Goal: Find specific page/section: Find specific page/section

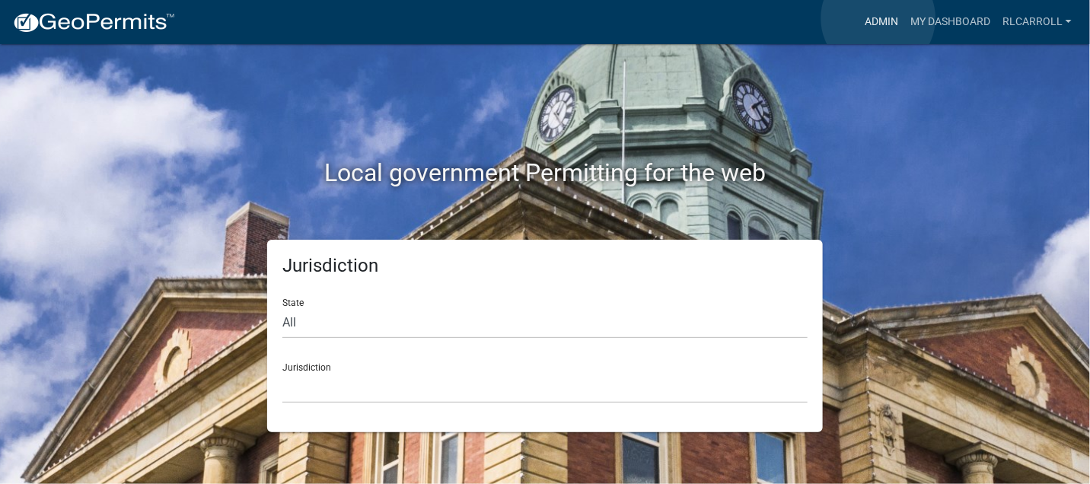
click at [878, 18] on link "Admin" at bounding box center [882, 22] width 46 height 29
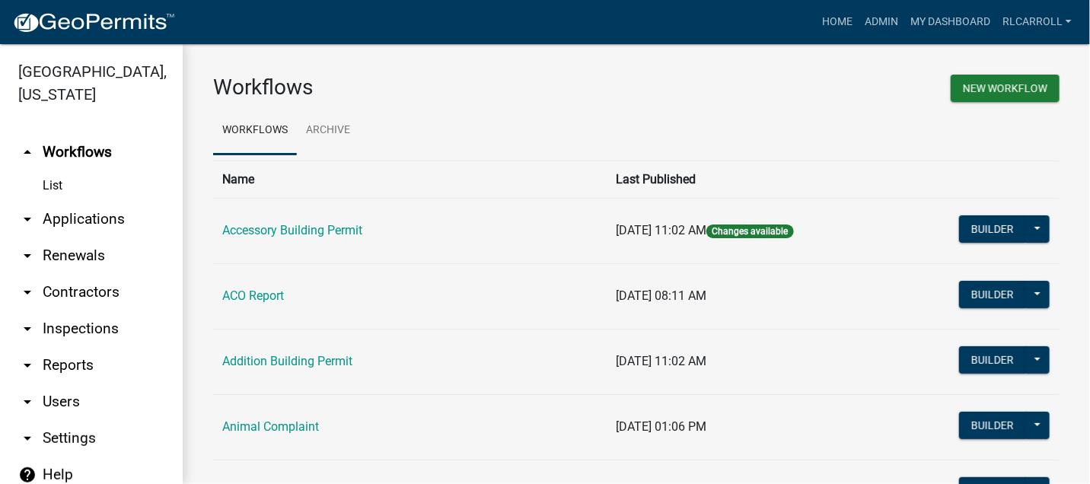
click at [104, 218] on link "arrow_drop_down Applications" at bounding box center [91, 219] width 183 height 37
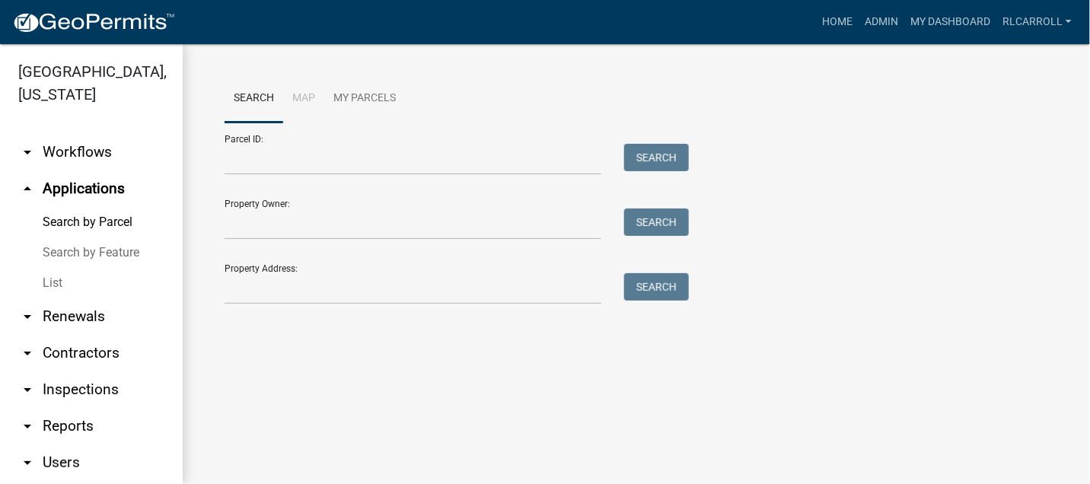
click at [96, 279] on link "List" at bounding box center [91, 283] width 183 height 30
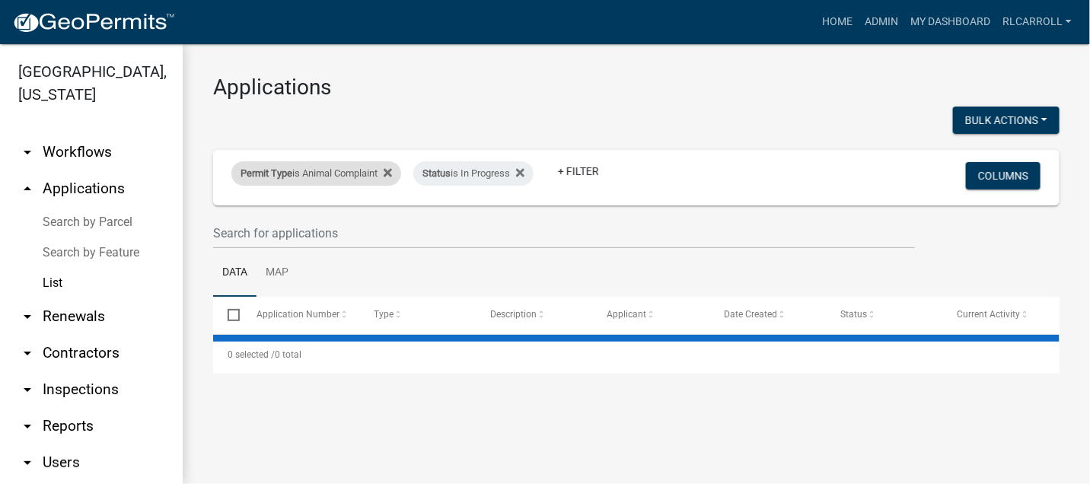
select select "3: 100"
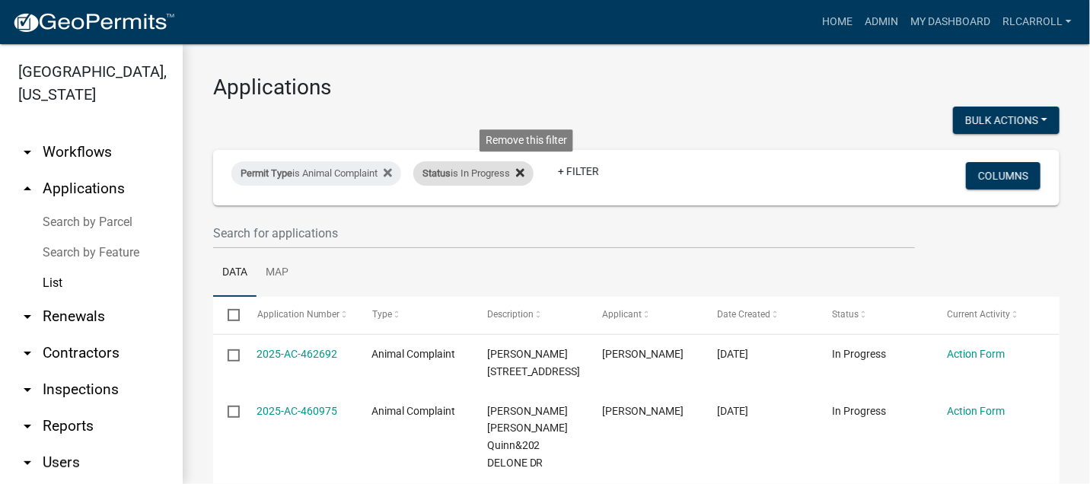
click at [524, 172] on icon at bounding box center [520, 172] width 8 height 8
click at [450, 169] on link "+ Filter" at bounding box center [445, 171] width 65 height 27
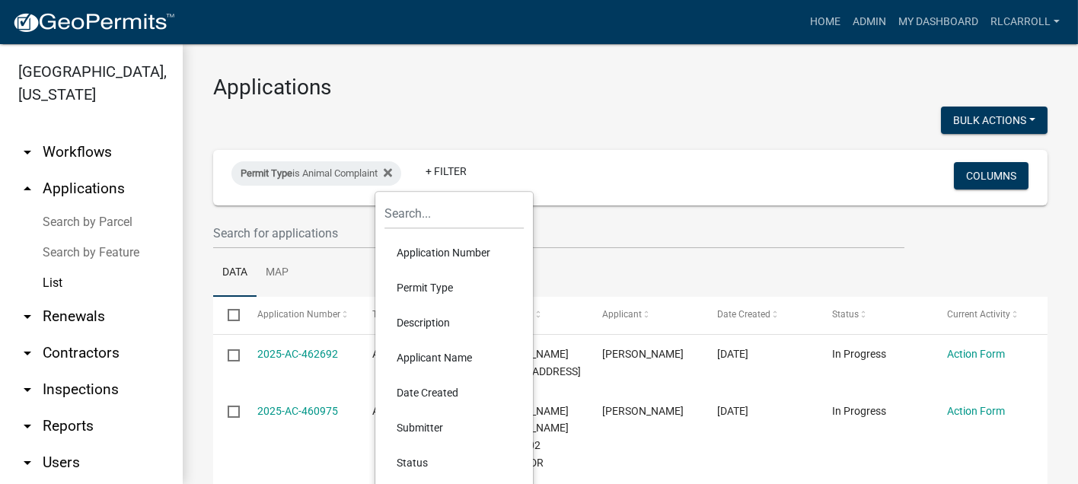
scroll to position [84, 0]
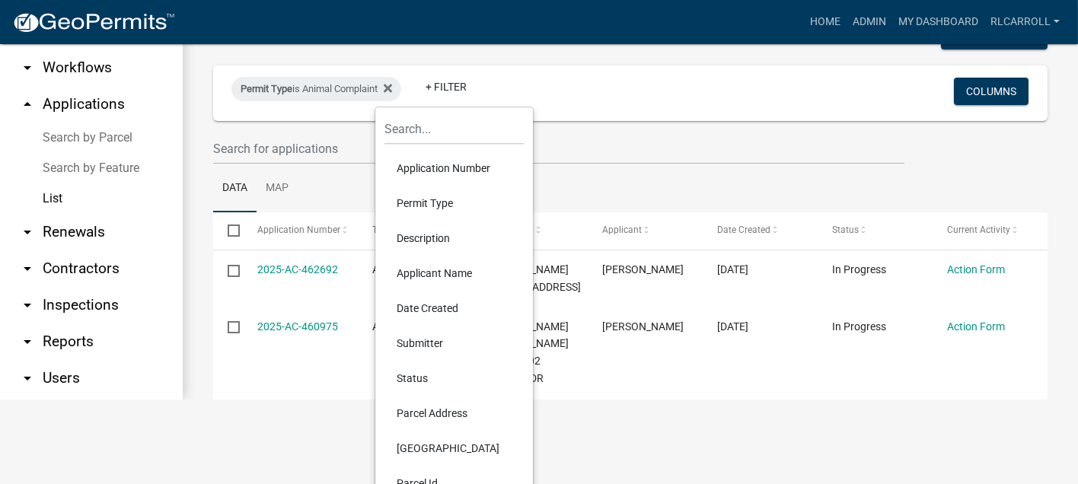
click at [419, 374] on li "Status" at bounding box center [453, 378] width 139 height 35
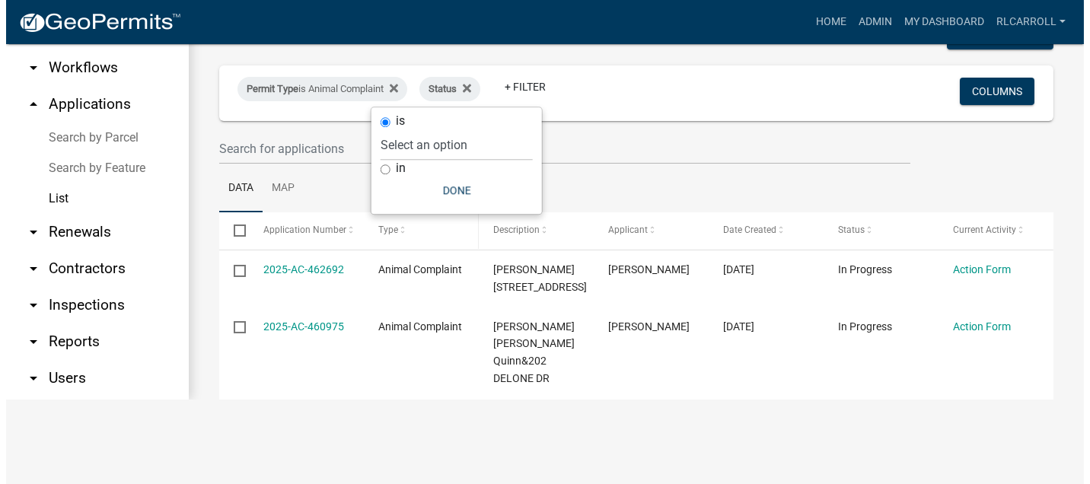
scroll to position [0, 0]
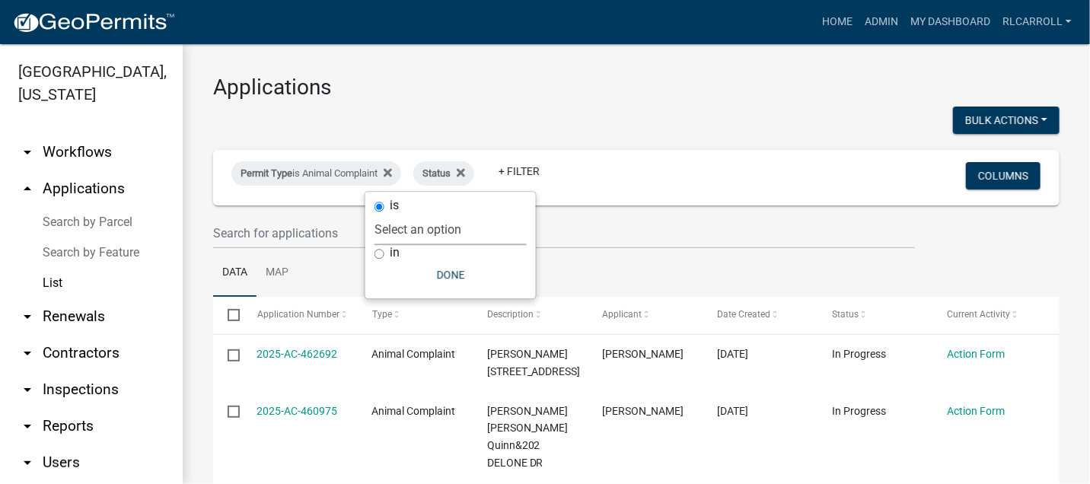
click at [413, 232] on select "Select an option Not Started In Progress Completed Voided Rejected Discarded" at bounding box center [450, 229] width 152 height 31
click at [465, 173] on icon at bounding box center [461, 172] width 8 height 8
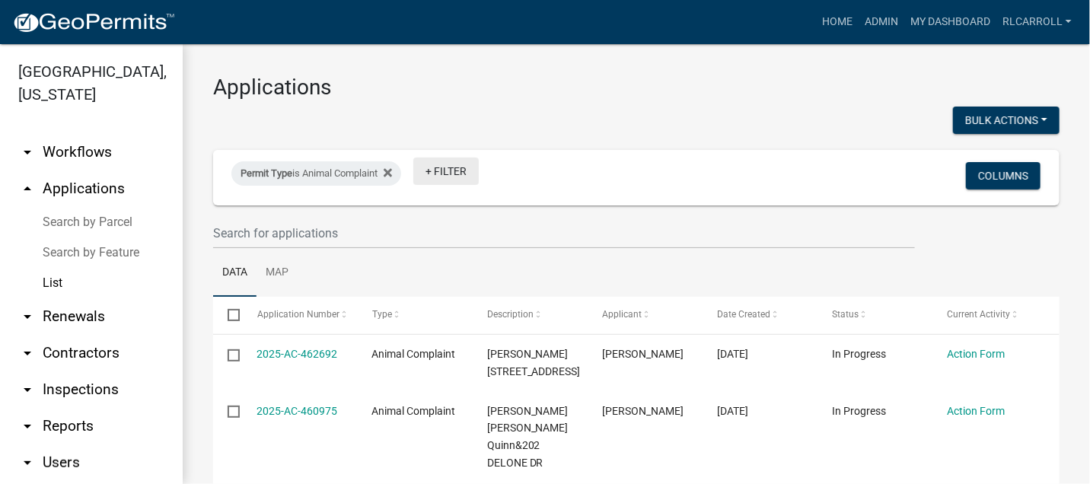
click at [460, 172] on link "+ Filter" at bounding box center [445, 171] width 65 height 27
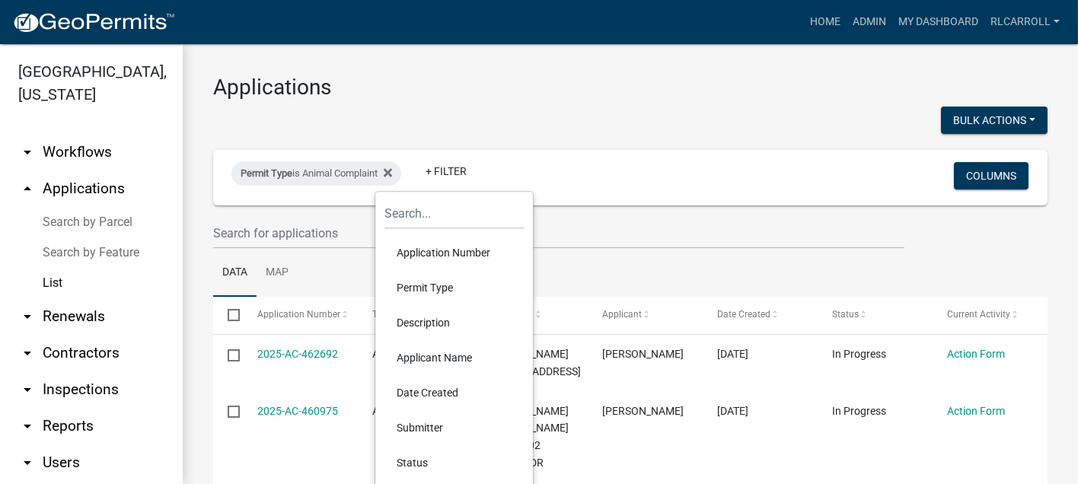
click at [442, 390] on li "Date Created" at bounding box center [453, 392] width 139 height 35
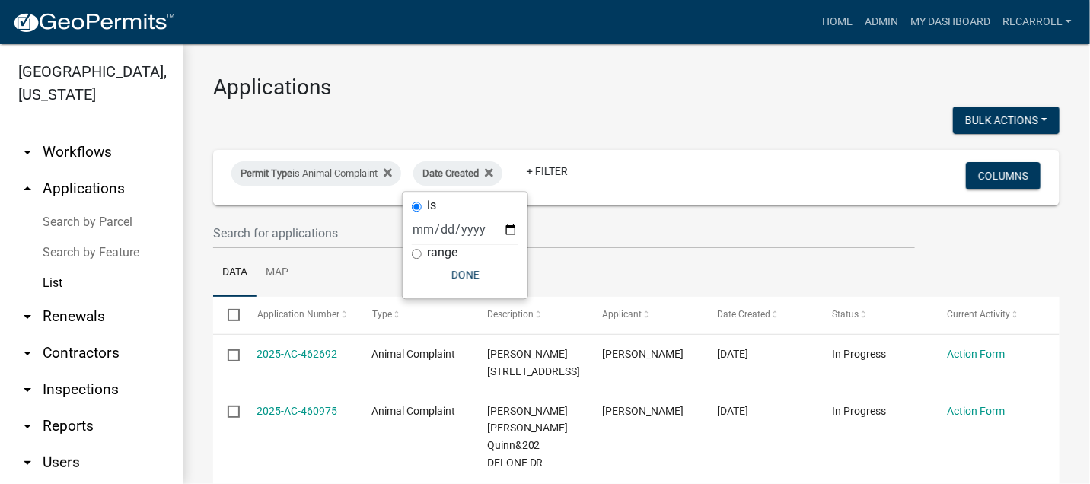
click at [415, 253] on input "range" at bounding box center [417, 254] width 10 height 10
radio input "true"
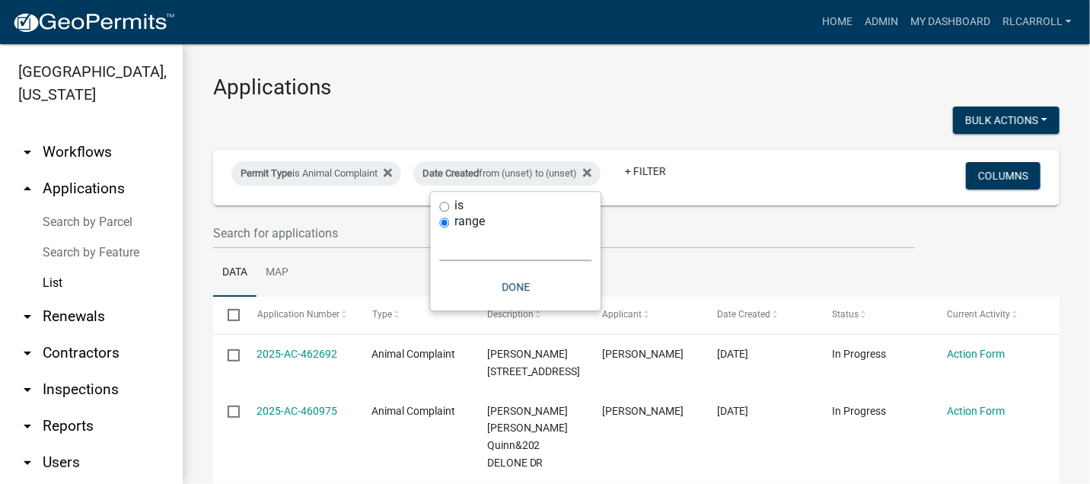
click at [475, 247] on select "[DATE] [DATE] Current Week Previous Week Current Month Last Month Current Calen…" at bounding box center [516, 245] width 152 height 31
select select "custom"
click at [440, 230] on select "[DATE] [DATE] Current Week Previous Week Current Month Last Month Current Calen…" at bounding box center [516, 245] width 152 height 31
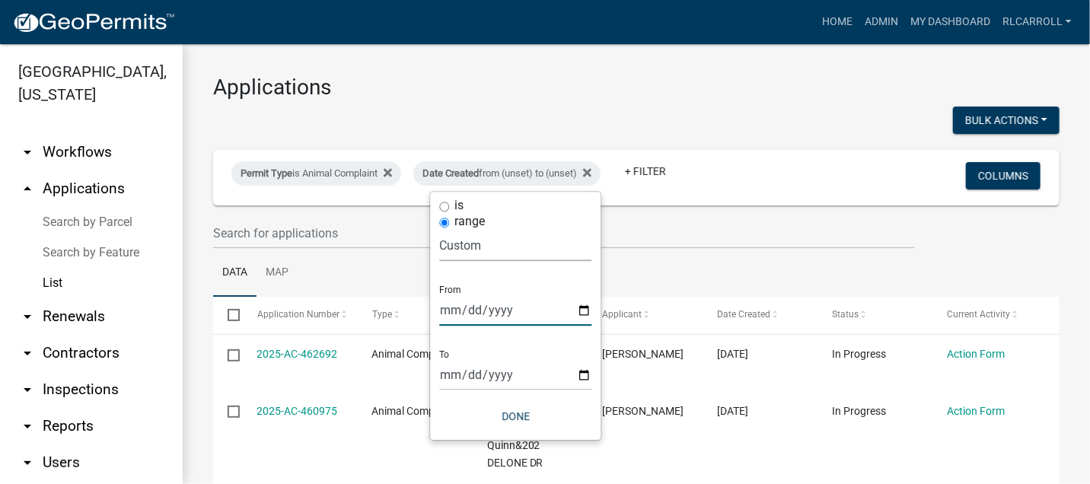
click at [582, 307] on input "date" at bounding box center [516, 310] width 152 height 31
type input "[DATE]"
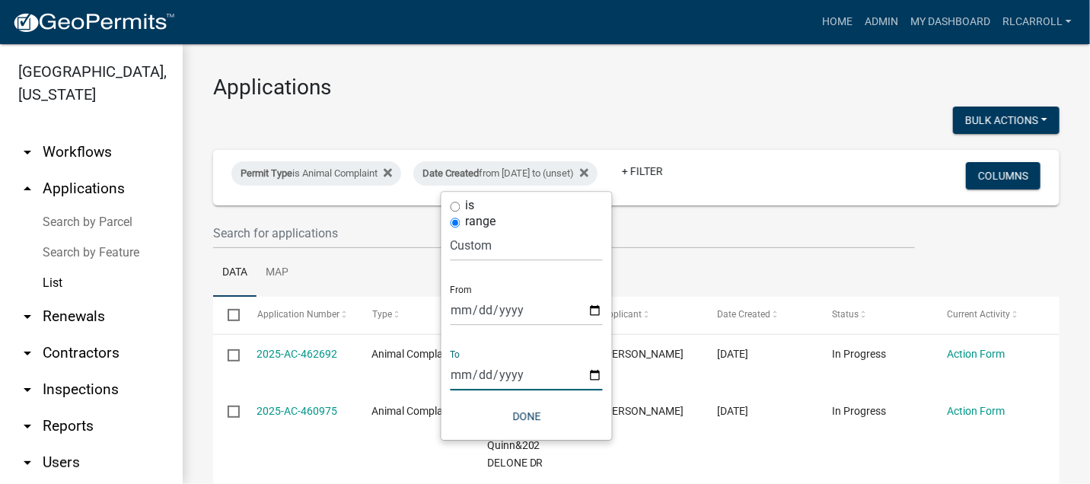
click at [591, 372] on input "date" at bounding box center [527, 374] width 152 height 31
type input "[DATE]"
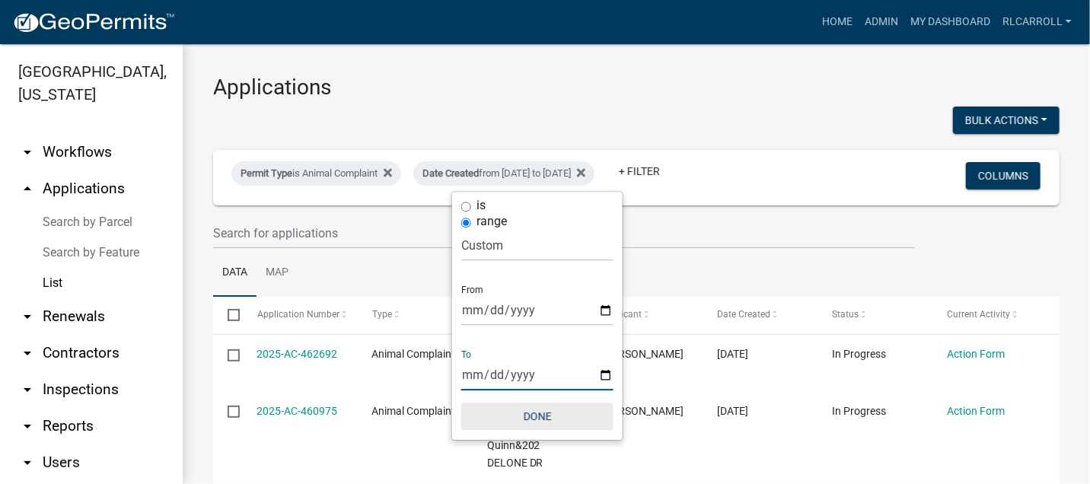
click at [539, 416] on button "Done" at bounding box center [537, 416] width 152 height 27
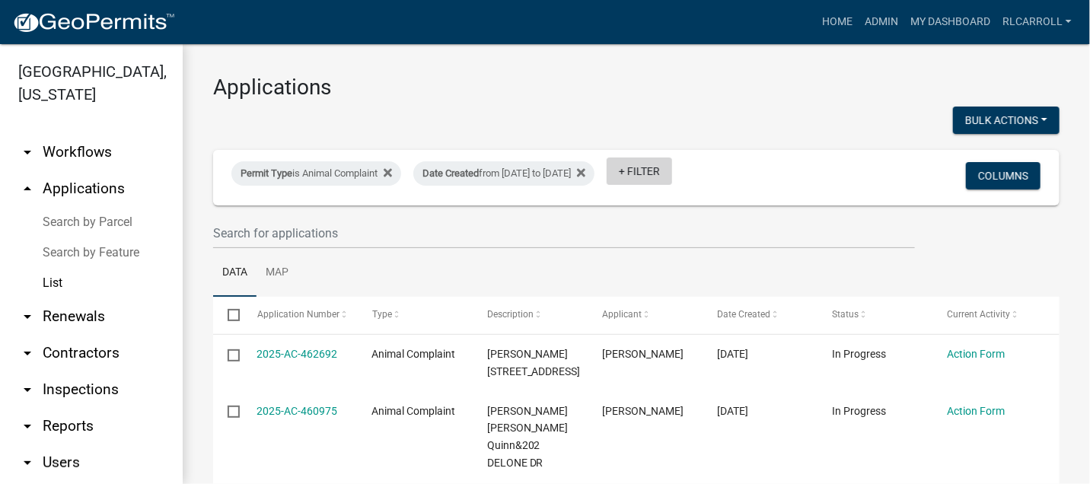
click at [672, 170] on link "+ Filter" at bounding box center [639, 171] width 65 height 27
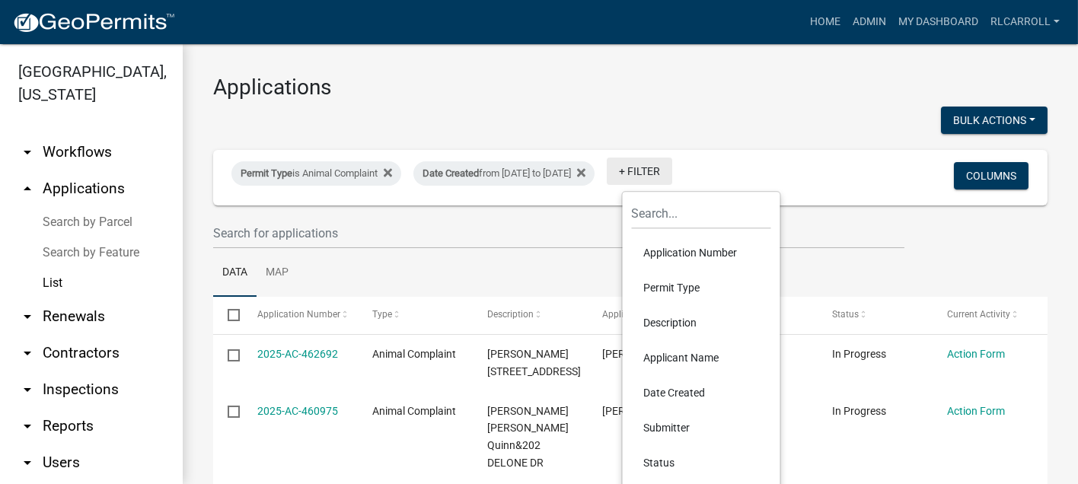
click at [672, 170] on link "+ Filter" at bounding box center [639, 171] width 65 height 27
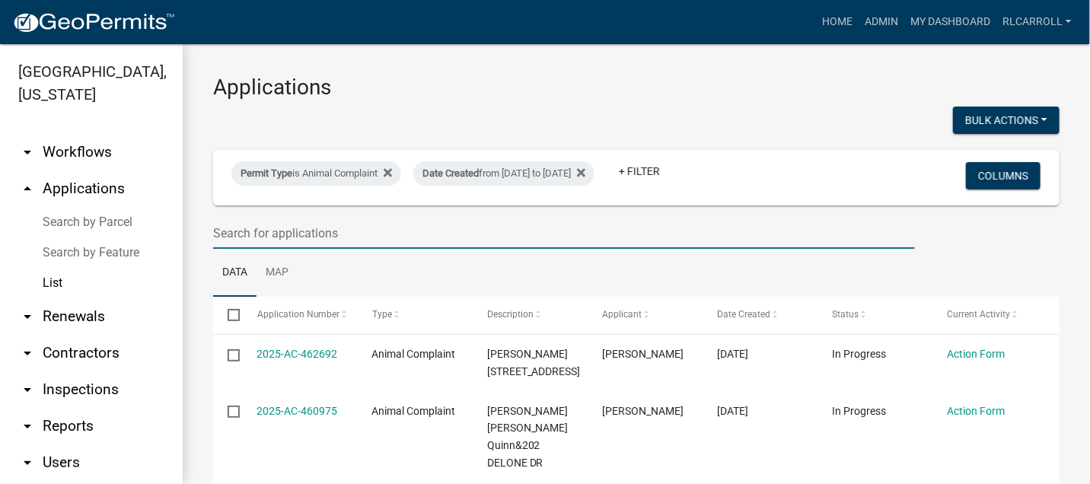
click at [314, 234] on input "text" at bounding box center [564, 233] width 702 height 31
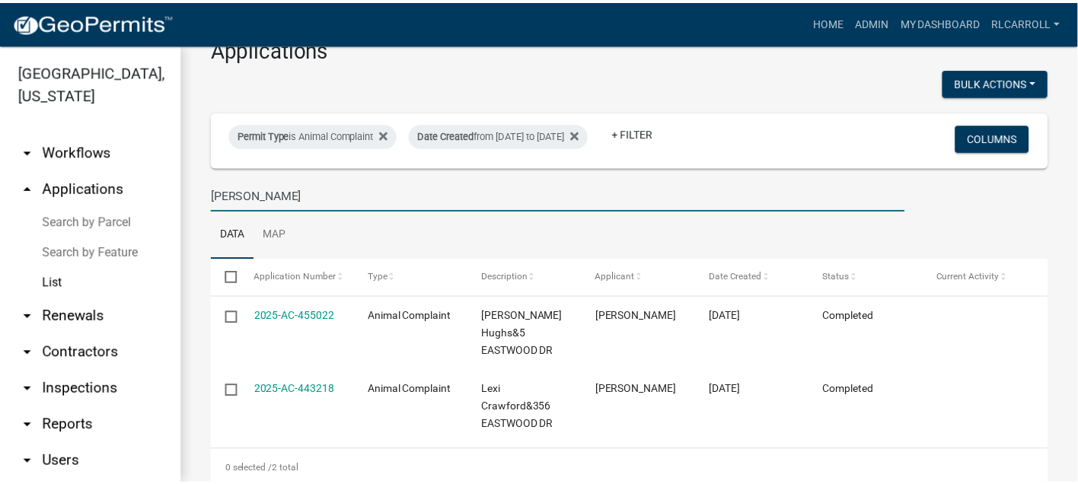
scroll to position [55, 0]
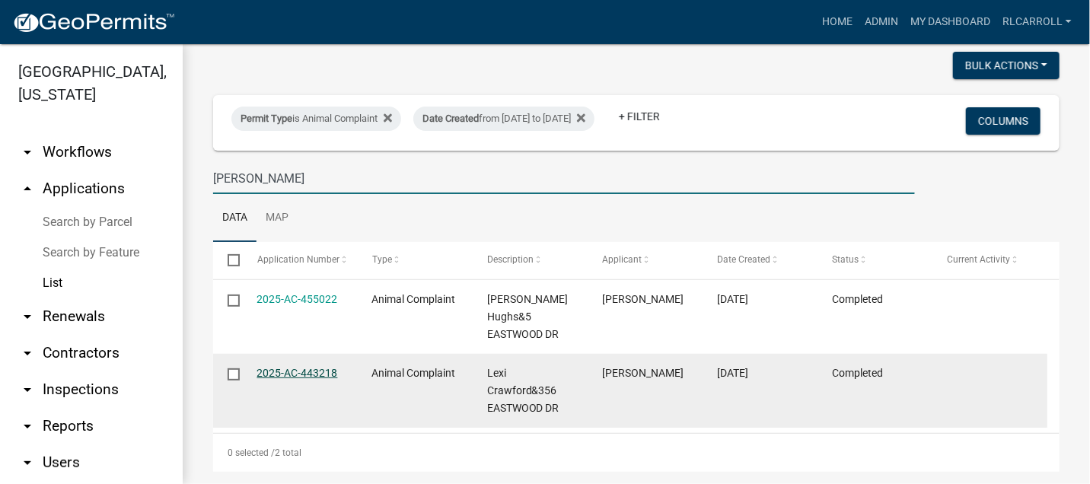
type input "[PERSON_NAME]"
click at [307, 367] on link "2025-AC-443218" at bounding box center [297, 373] width 81 height 12
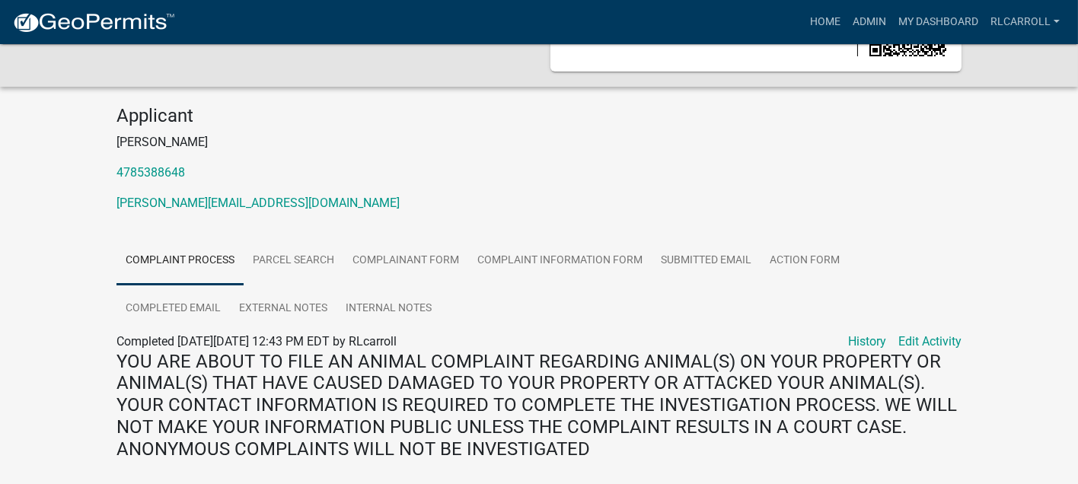
scroll to position [148, 0]
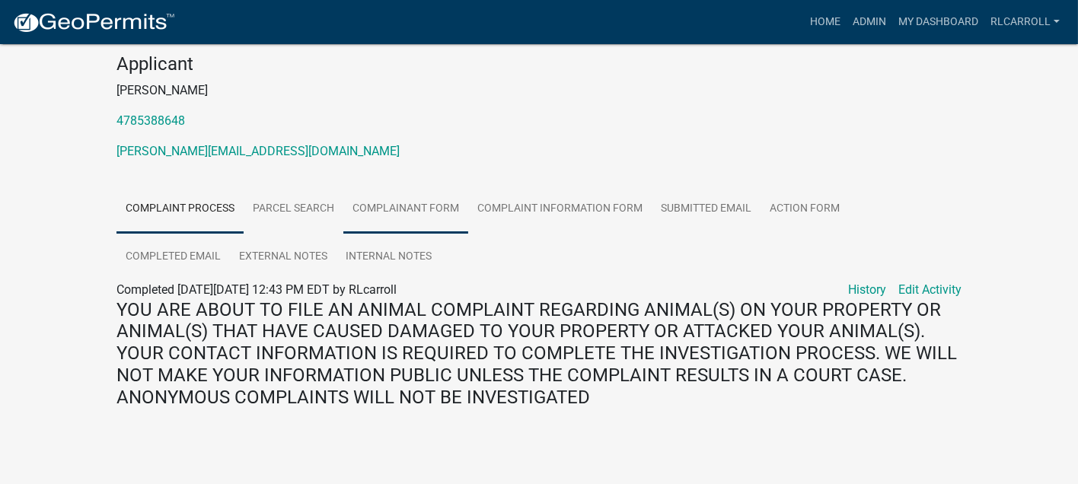
click at [424, 209] on link "Complainant Form" at bounding box center [405, 209] width 125 height 49
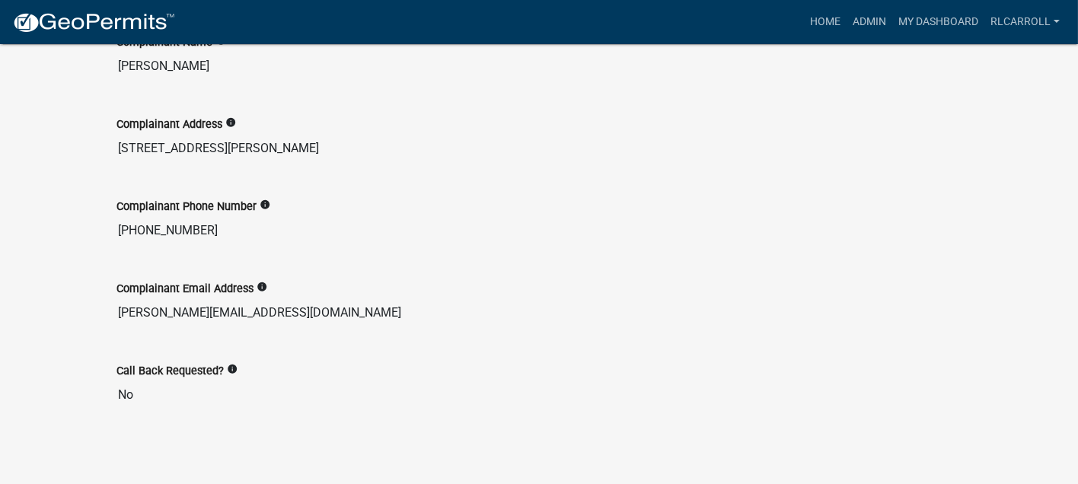
scroll to position [128, 0]
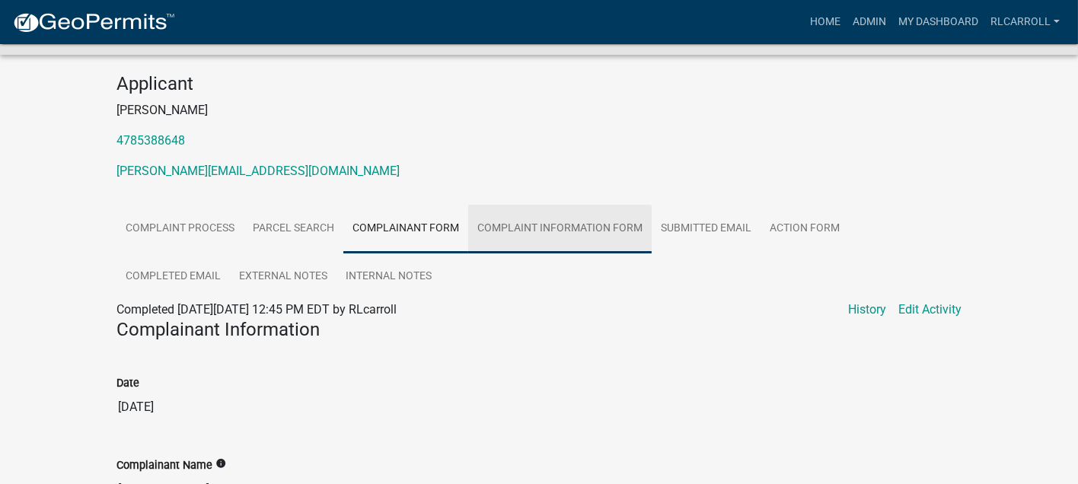
click at [523, 228] on link "Complaint Information Form" at bounding box center [559, 229] width 183 height 49
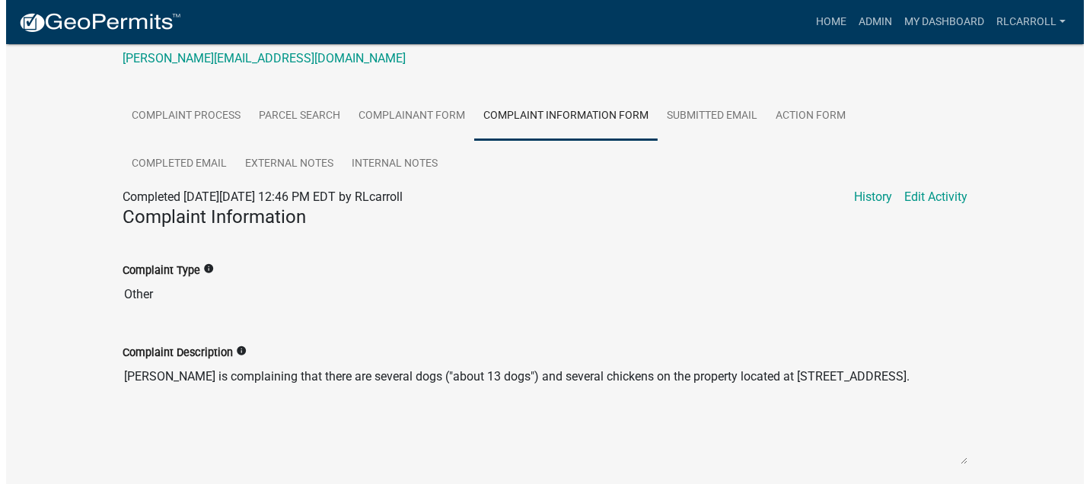
scroll to position [0, 0]
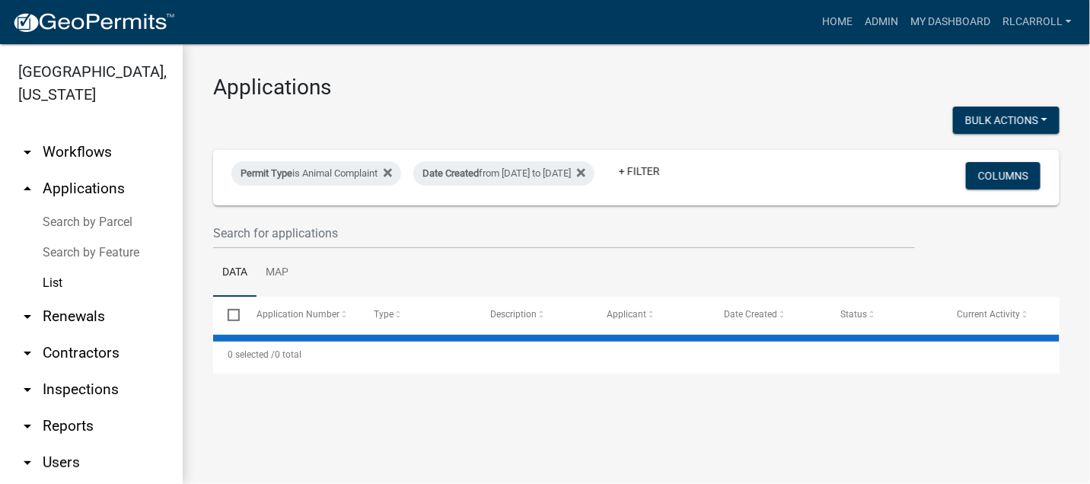
select select "3: 100"
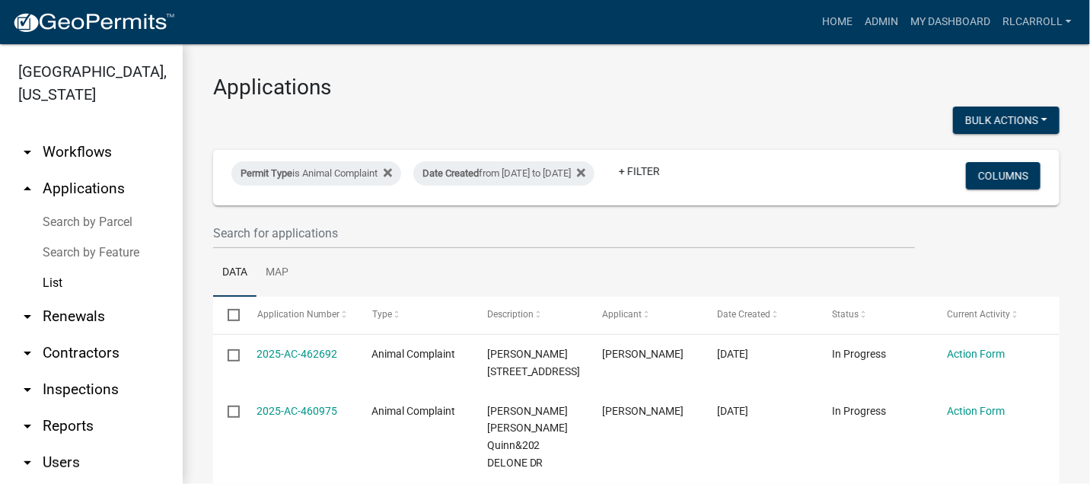
scroll to position [84, 0]
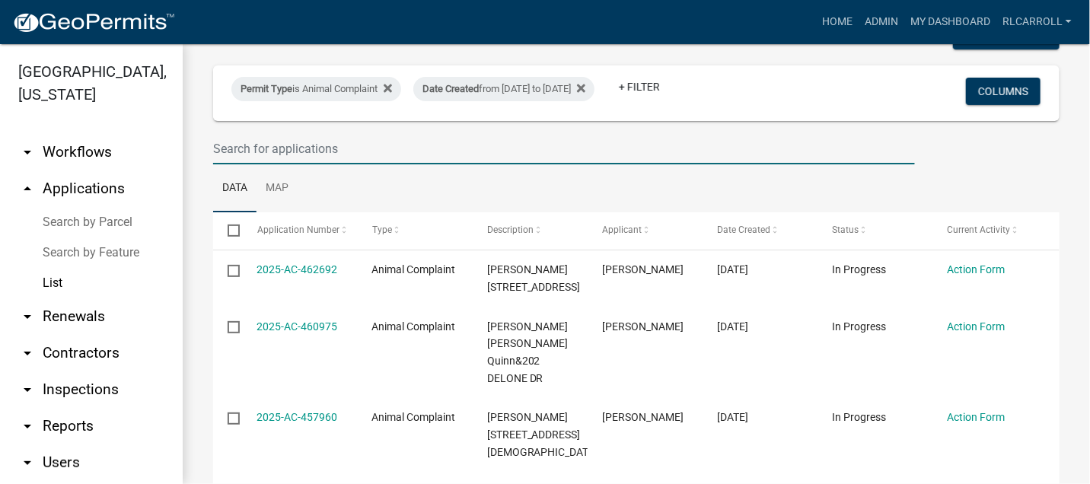
click at [347, 153] on input "text" at bounding box center [564, 148] width 702 height 31
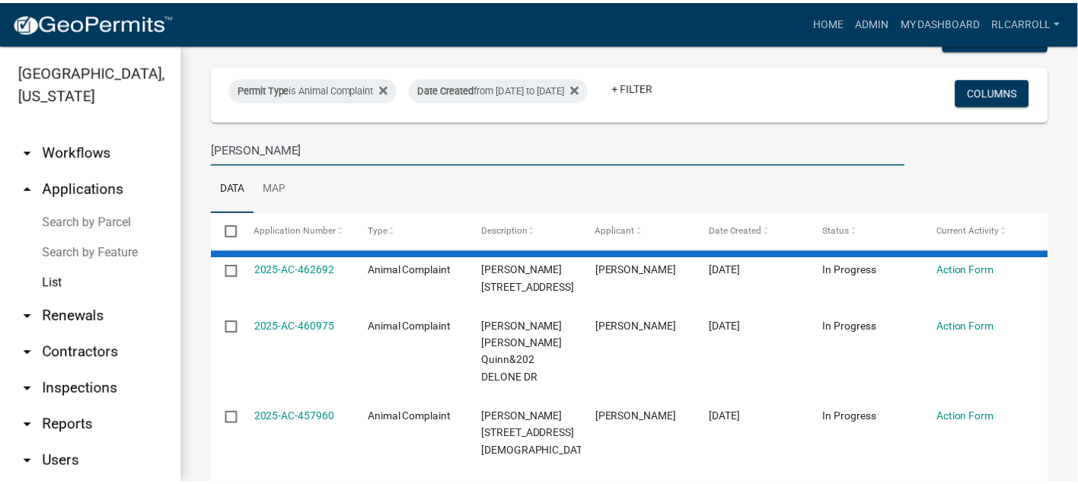
scroll to position [55, 0]
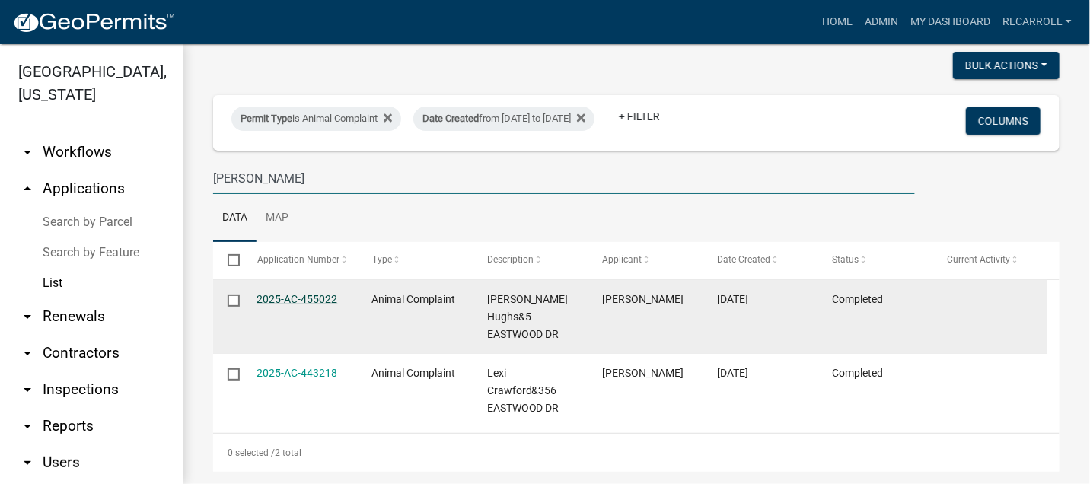
type input "[PERSON_NAME]"
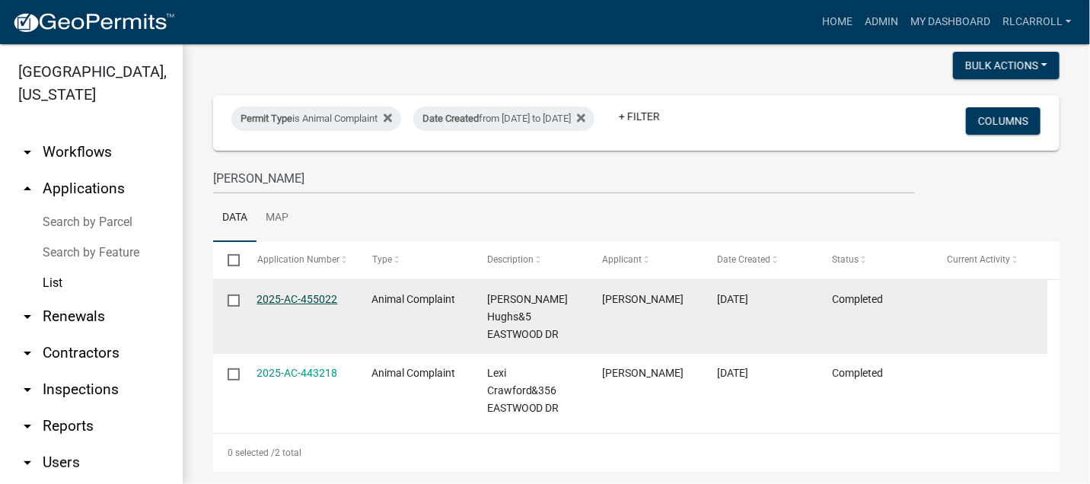
click at [292, 298] on link "2025-AC-455022" at bounding box center [297, 299] width 81 height 12
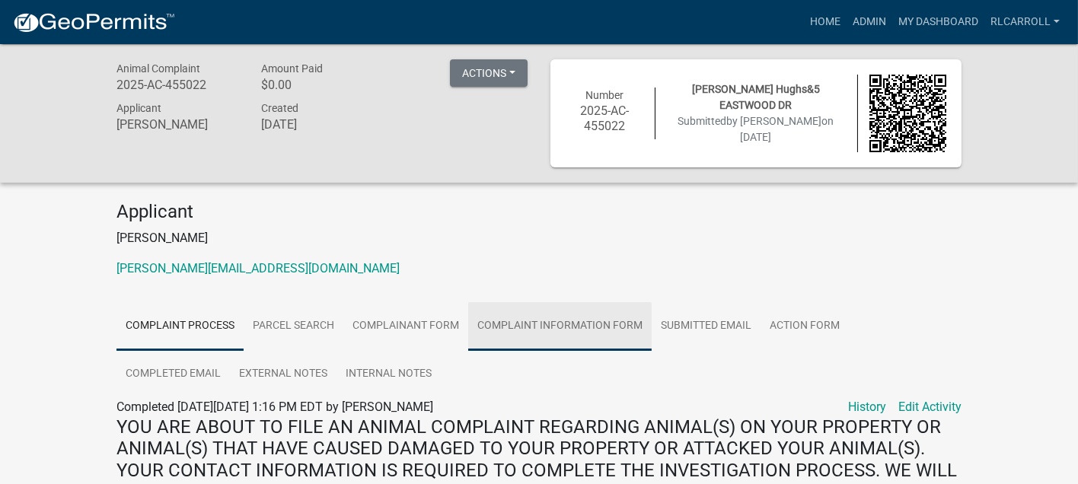
click at [544, 323] on link "Complaint Information Form" at bounding box center [559, 326] width 183 height 49
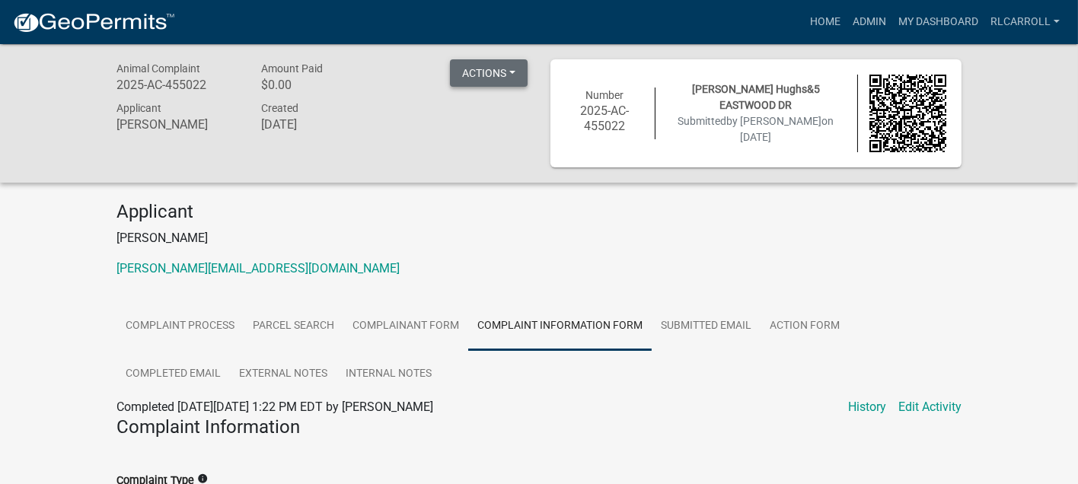
click at [496, 70] on button "Actions" at bounding box center [489, 72] width 78 height 27
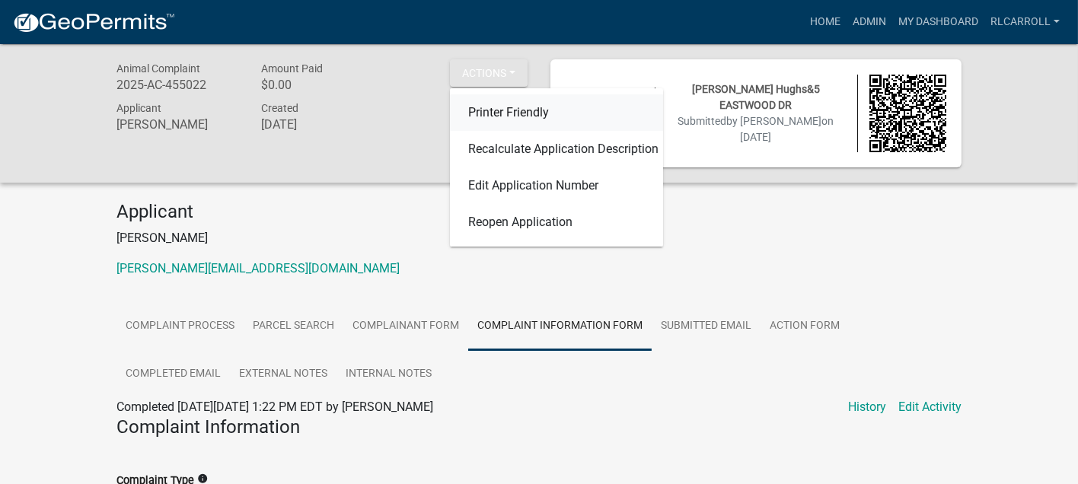
click at [502, 107] on link "Printer Friendly" at bounding box center [556, 112] width 213 height 37
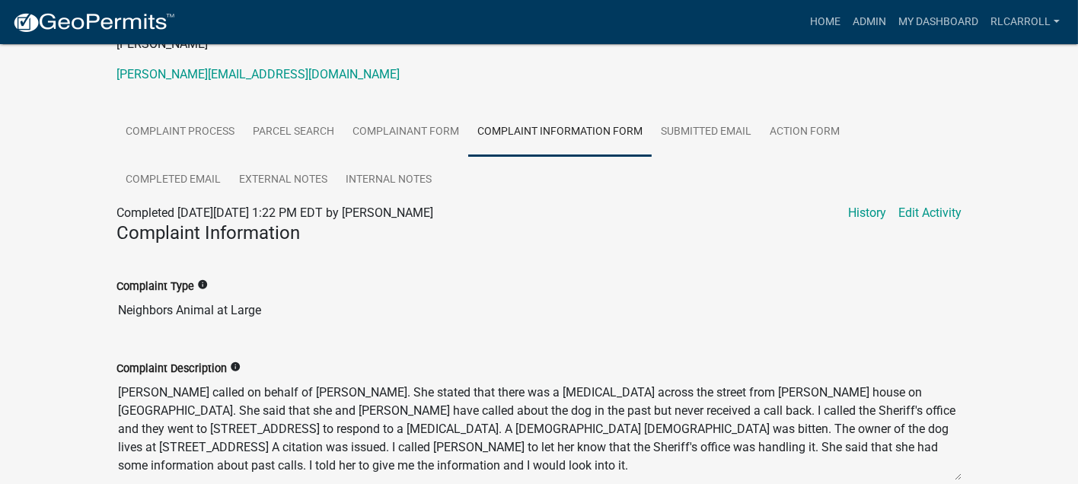
scroll to position [180, 0]
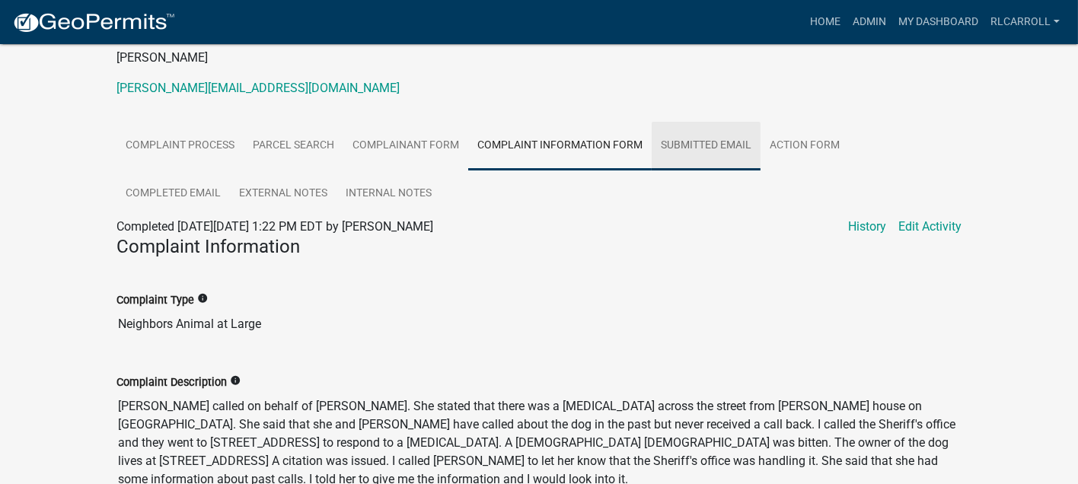
click at [687, 142] on link "Submitted Email" at bounding box center [706, 146] width 109 height 49
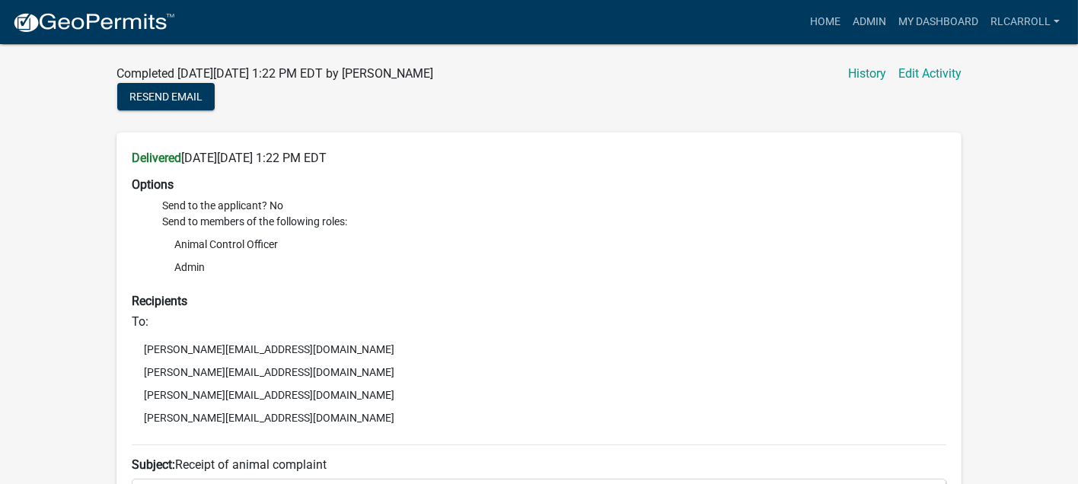
scroll to position [281, 0]
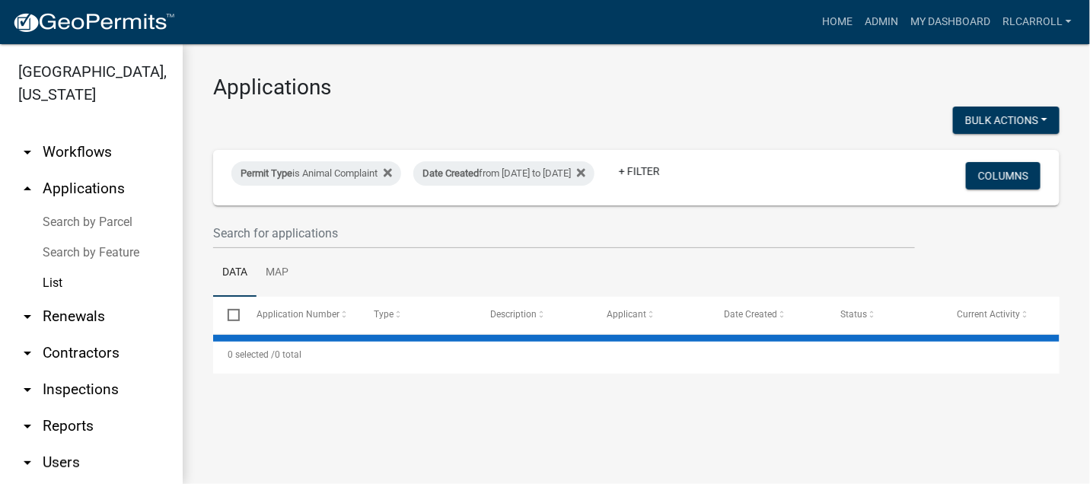
select select "3: 100"
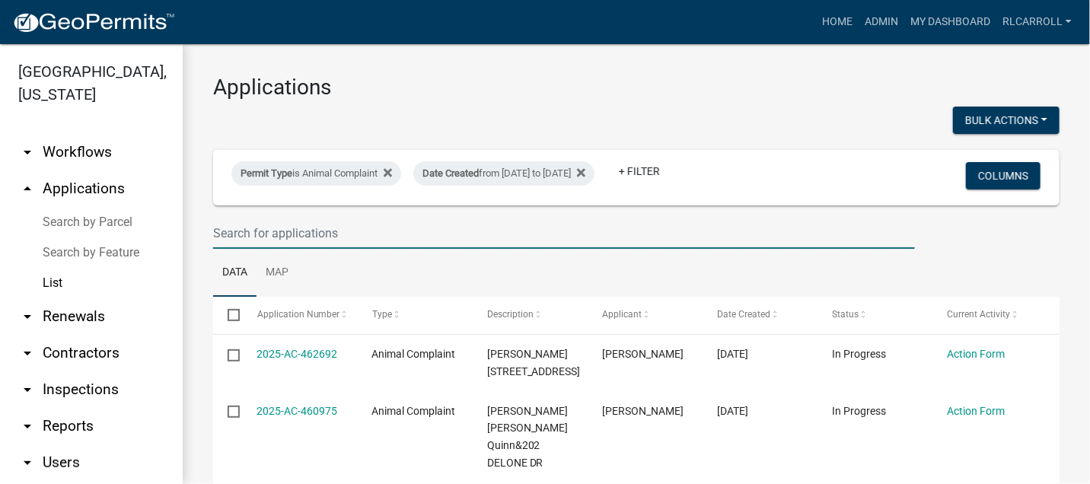
click at [248, 232] on input "text" at bounding box center [564, 233] width 702 height 31
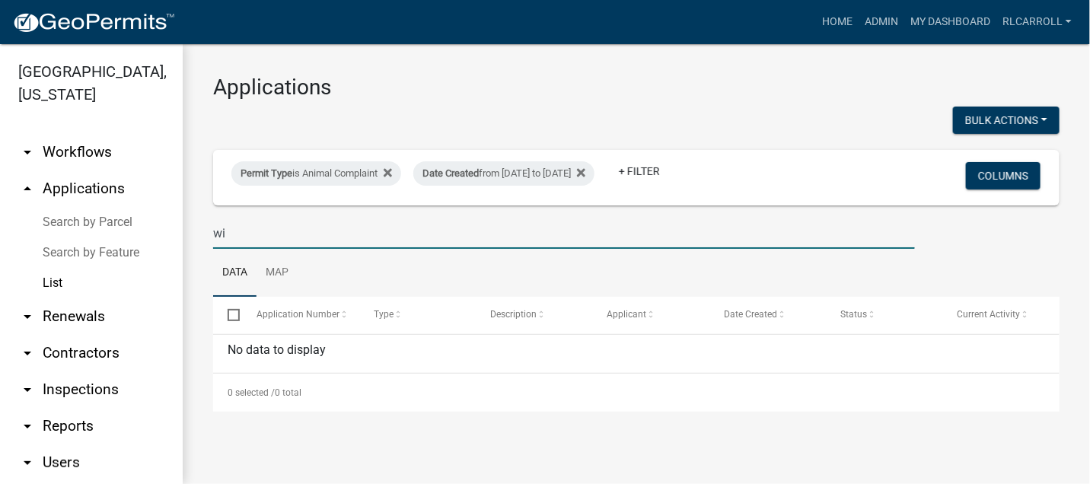
type input "w"
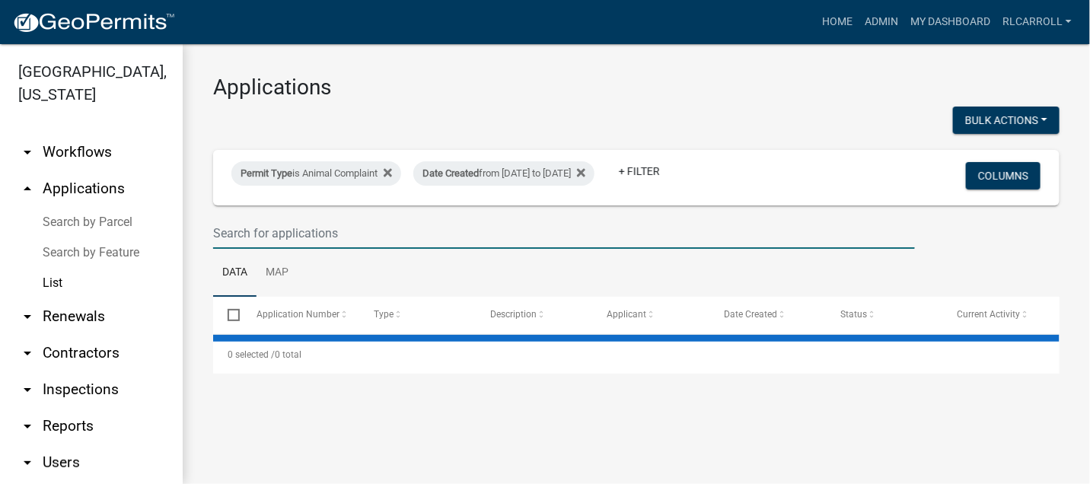
select select "3: 100"
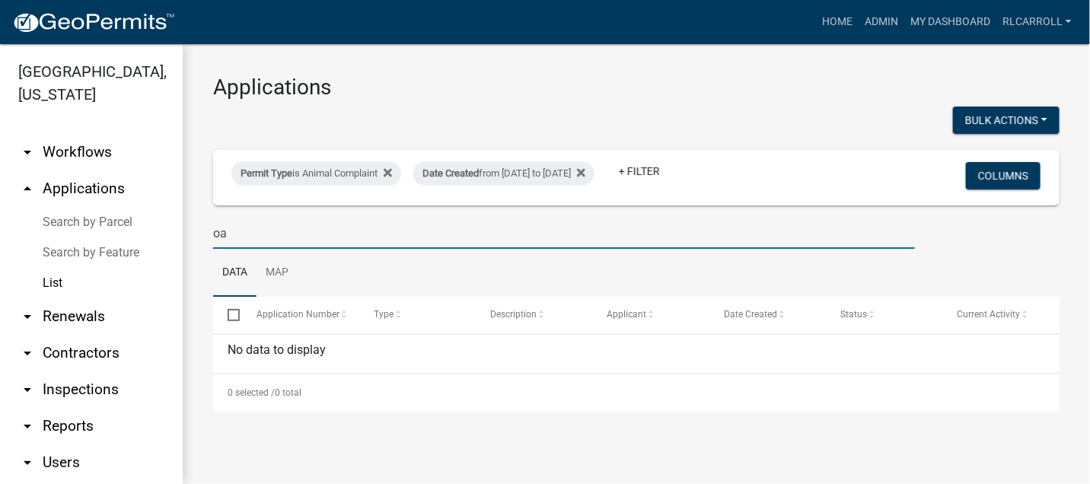
type input "o"
type input "s"
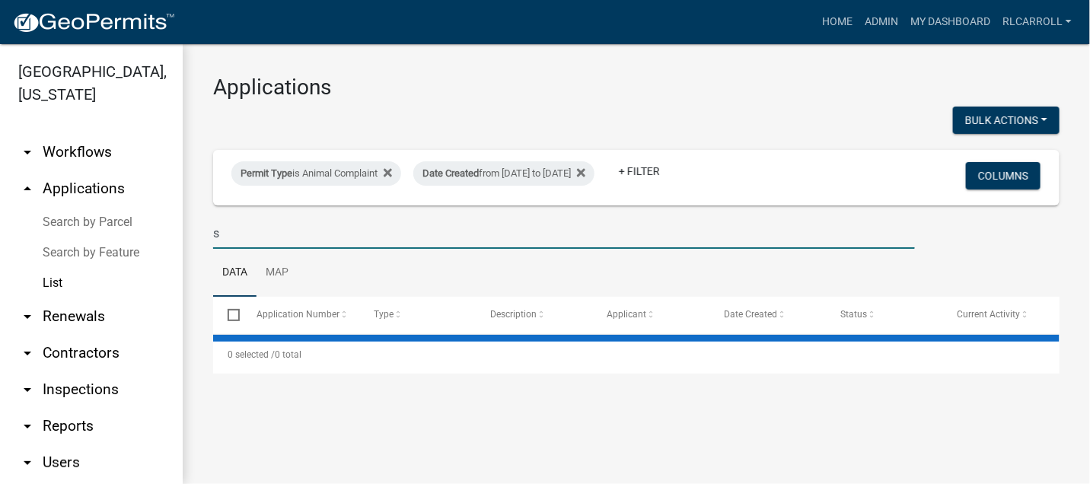
select select "3: 100"
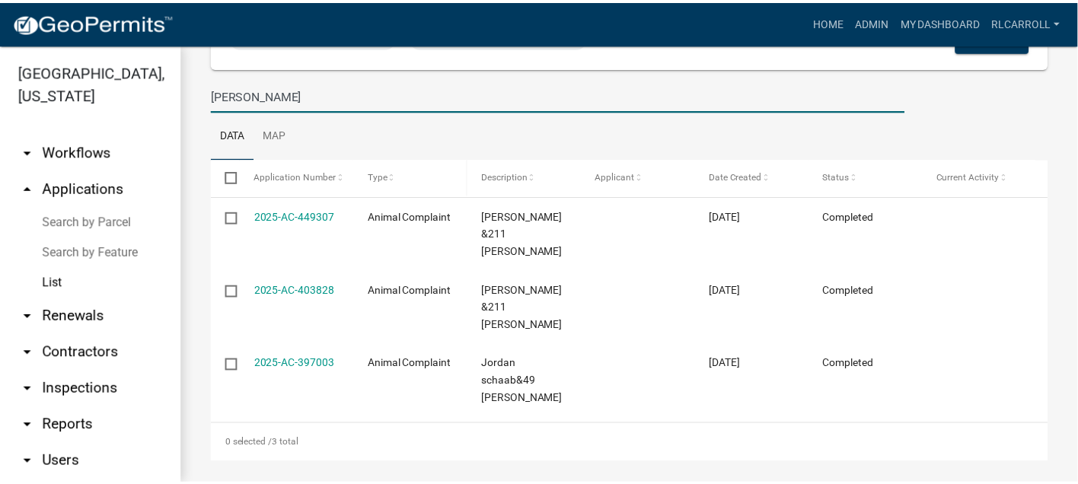
scroll to position [146, 0]
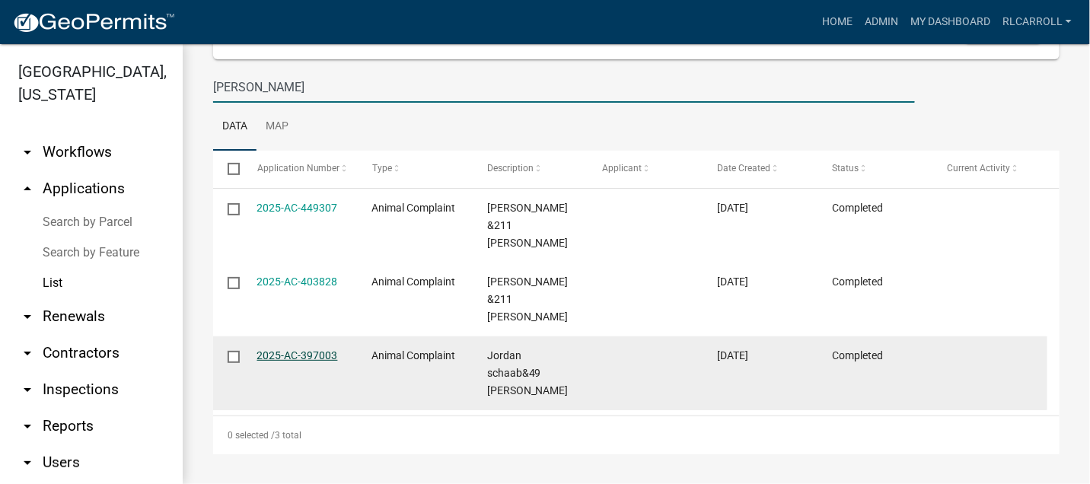
type input "[PERSON_NAME]"
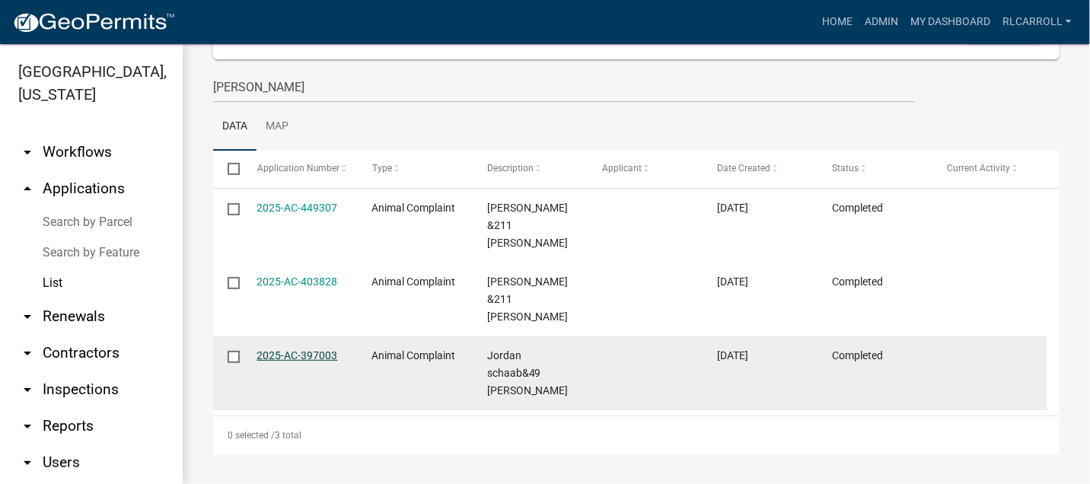
click at [312, 355] on link "2025-AC-397003" at bounding box center [297, 355] width 81 height 12
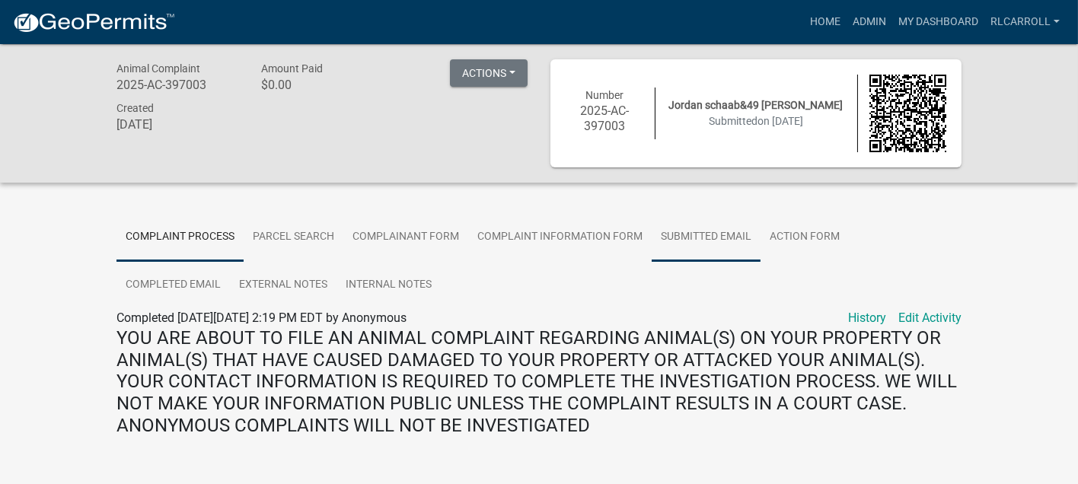
click at [696, 234] on link "Submitted Email" at bounding box center [706, 237] width 109 height 49
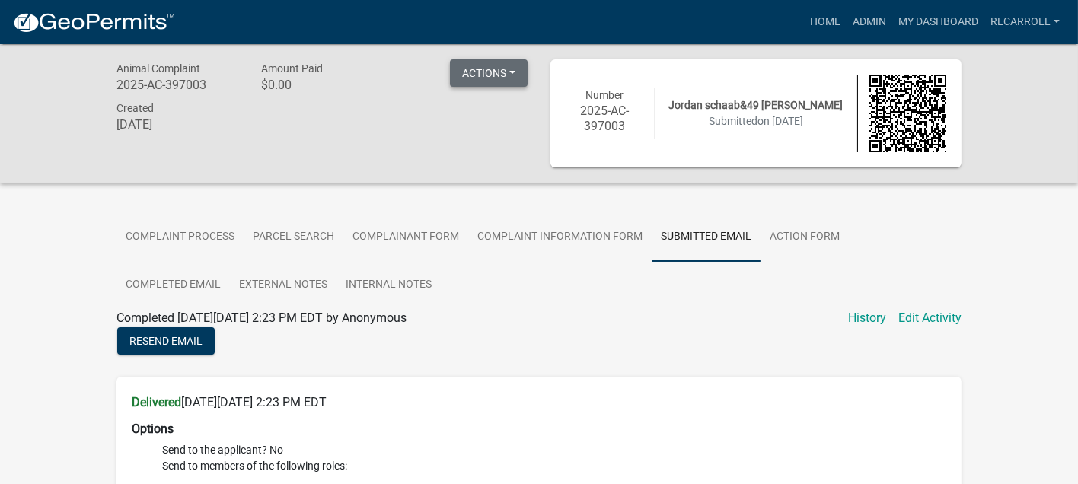
click at [503, 78] on button "Actions" at bounding box center [489, 72] width 78 height 27
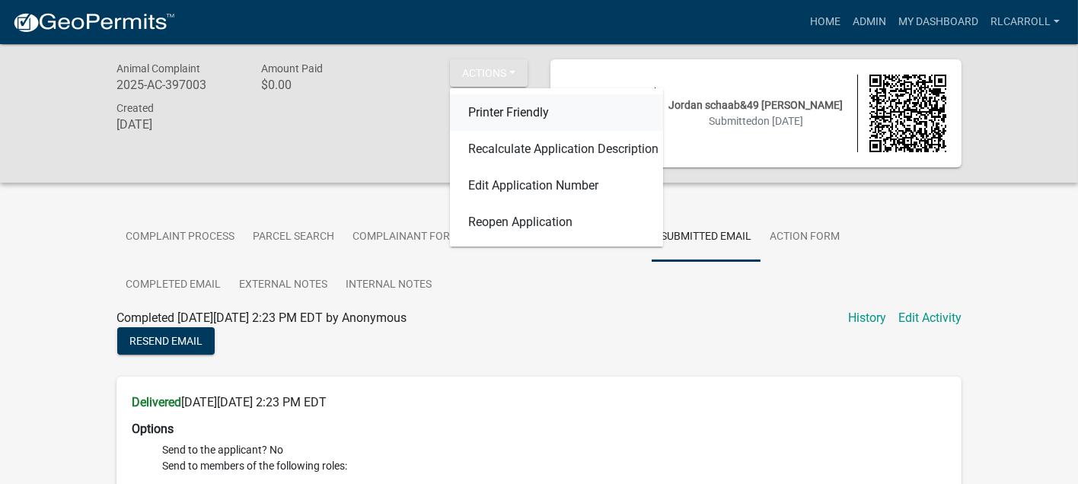
click at [502, 113] on link "Printer Friendly" at bounding box center [556, 112] width 213 height 37
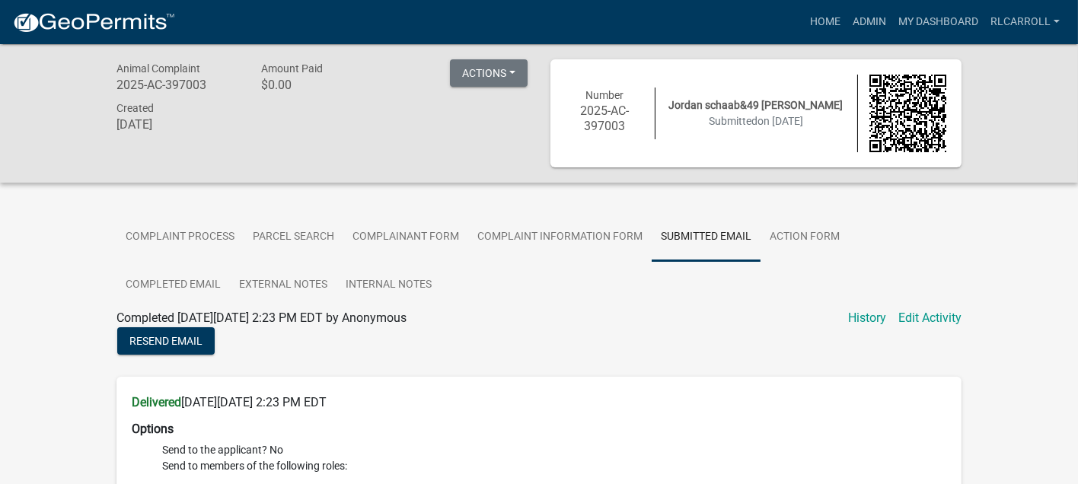
click at [713, 235] on link "Submitted Email" at bounding box center [706, 237] width 109 height 49
click at [491, 75] on button "Actions" at bounding box center [489, 72] width 78 height 27
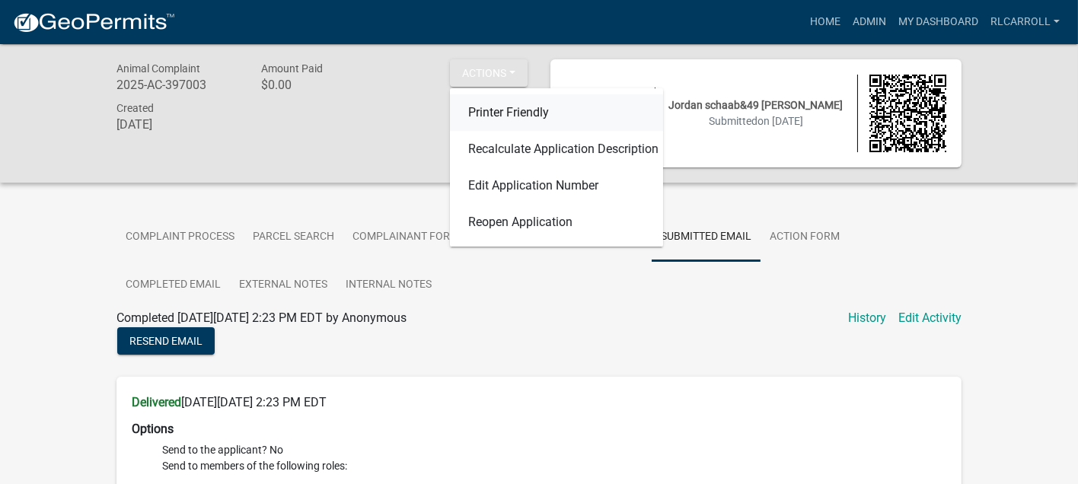
click at [493, 107] on link "Printer Friendly" at bounding box center [556, 112] width 213 height 37
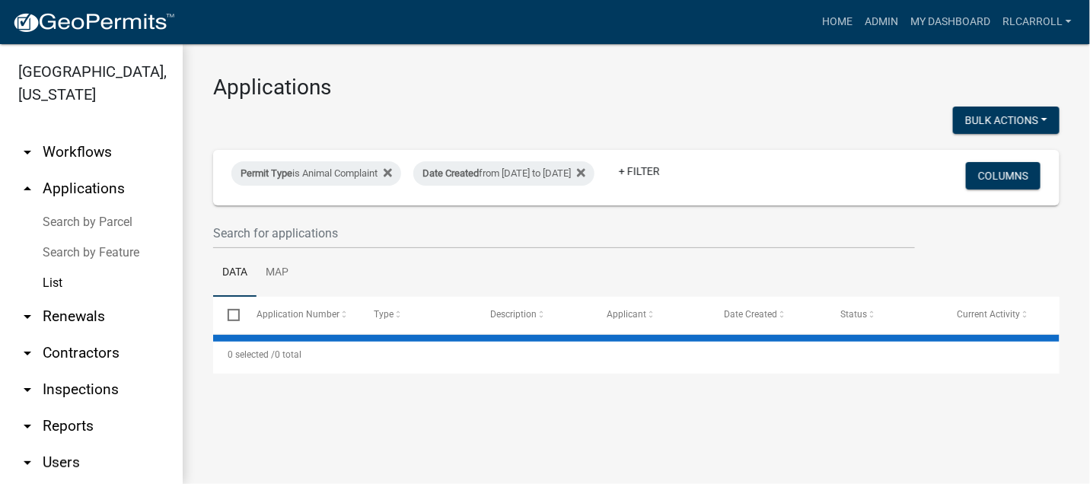
select select "3: 100"
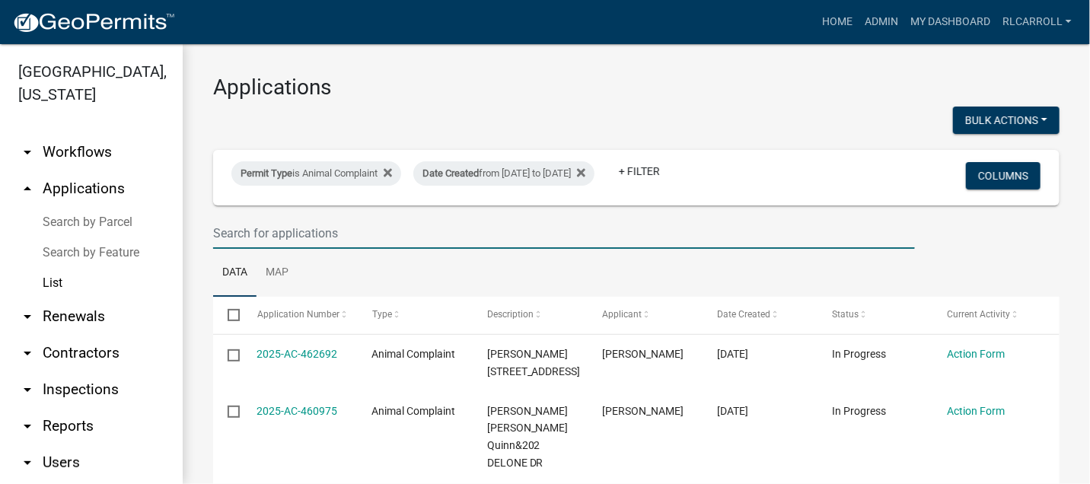
click at [364, 228] on input "text" at bounding box center [564, 233] width 702 height 31
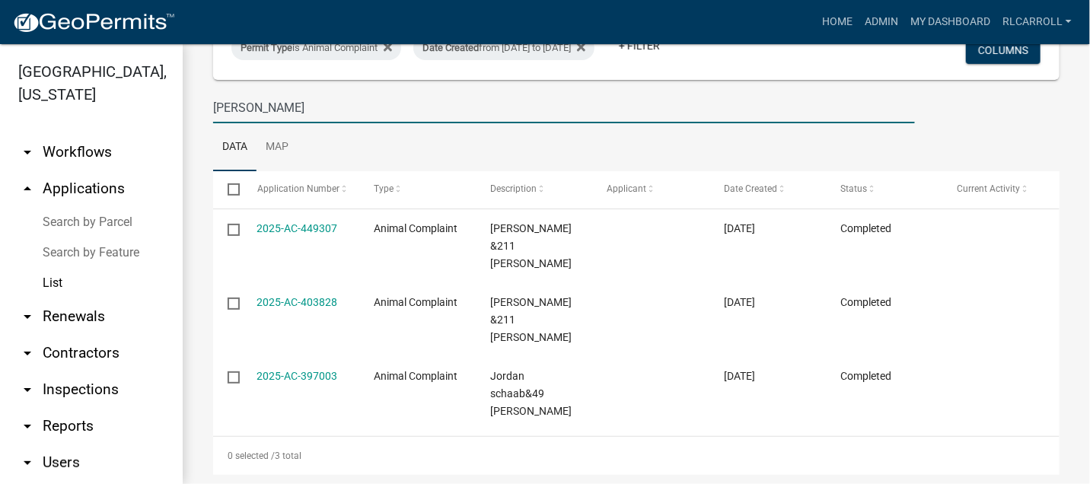
scroll to position [146, 0]
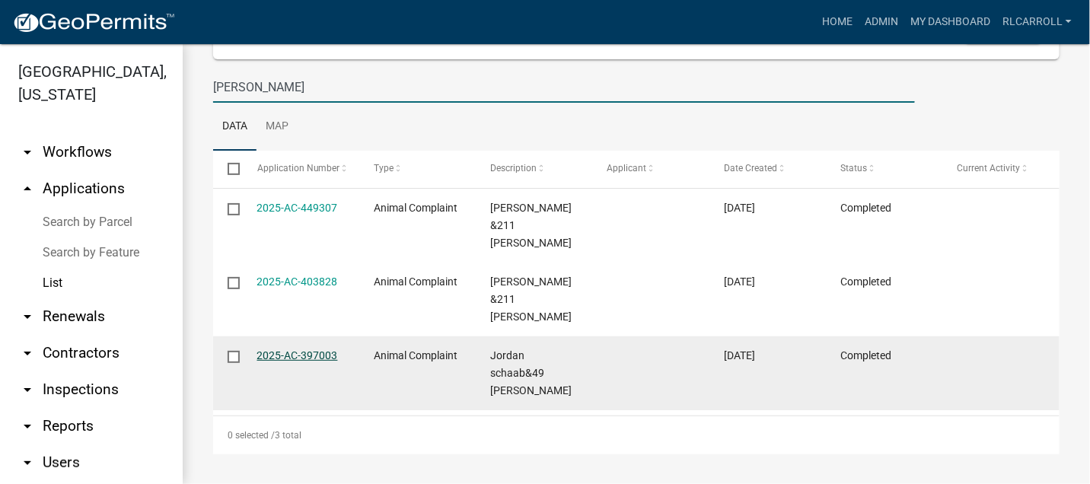
type input "[PERSON_NAME]"
click at [299, 354] on link "2025-AC-397003" at bounding box center [297, 355] width 81 height 12
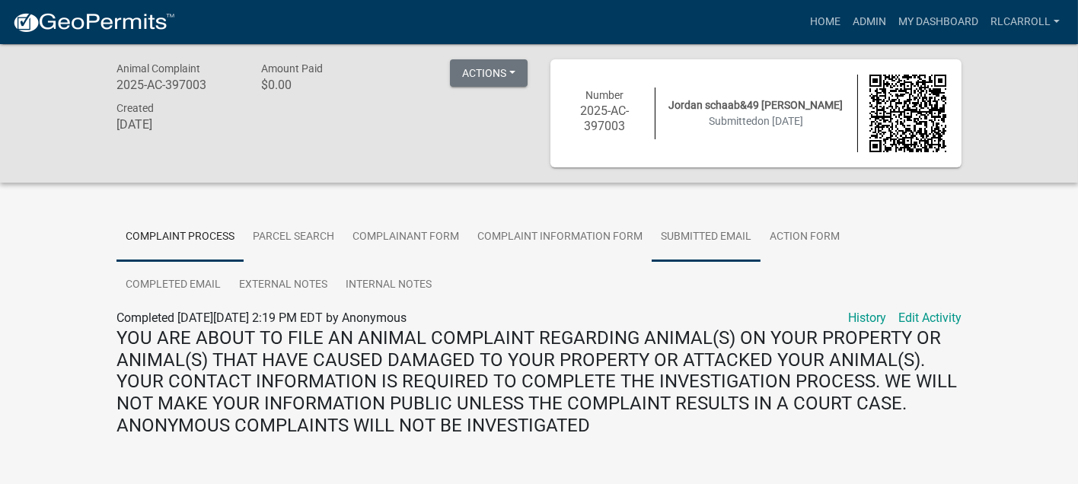
click at [703, 236] on link "Submitted Email" at bounding box center [706, 237] width 109 height 49
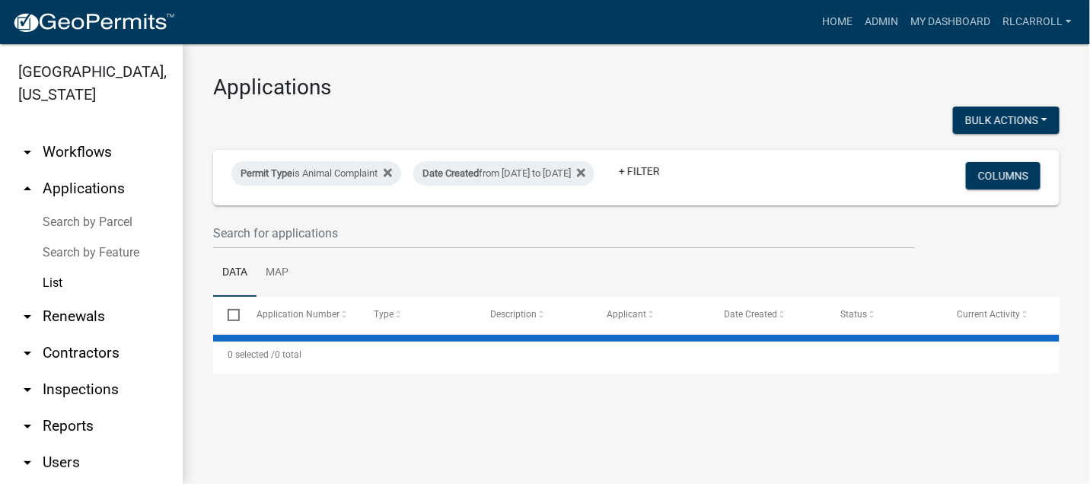
select select "3: 100"
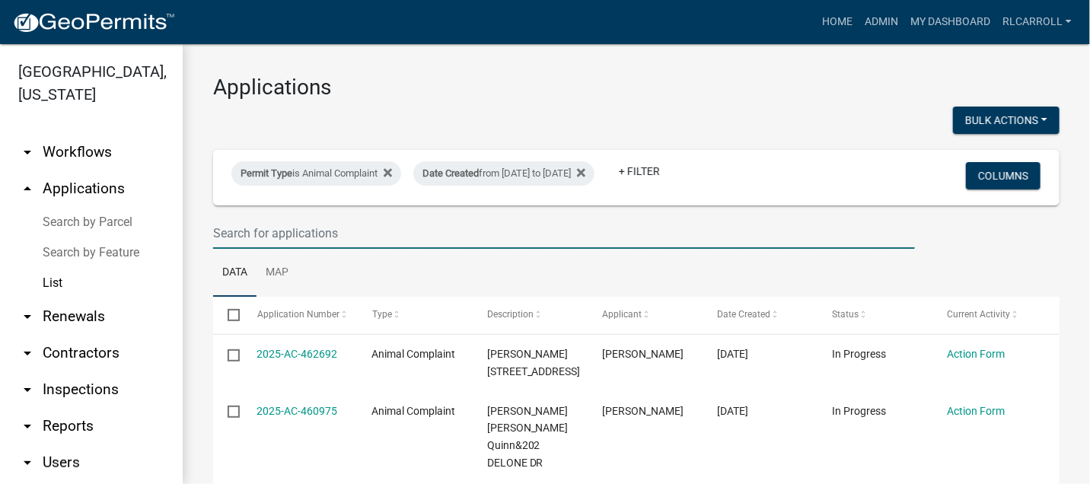
click at [292, 229] on input "text" at bounding box center [564, 233] width 702 height 31
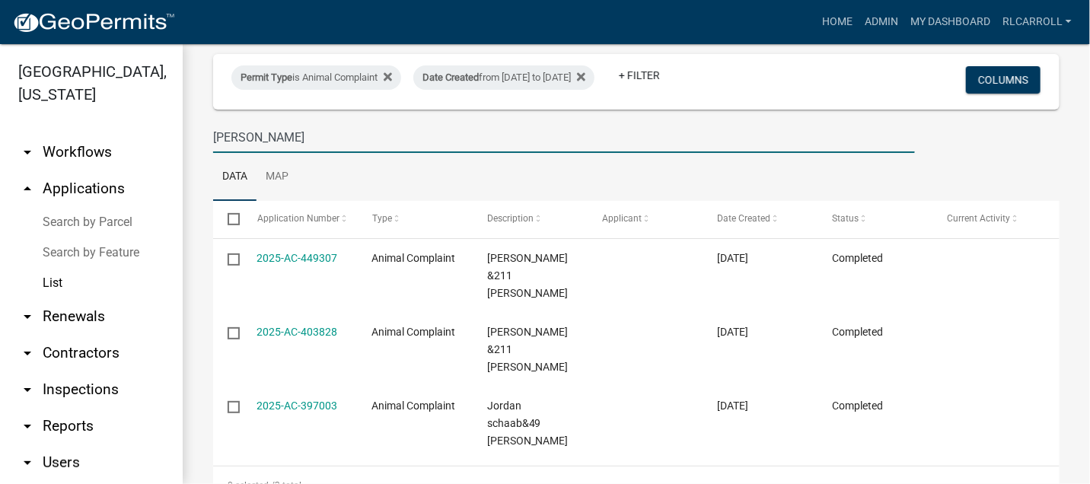
scroll to position [146, 0]
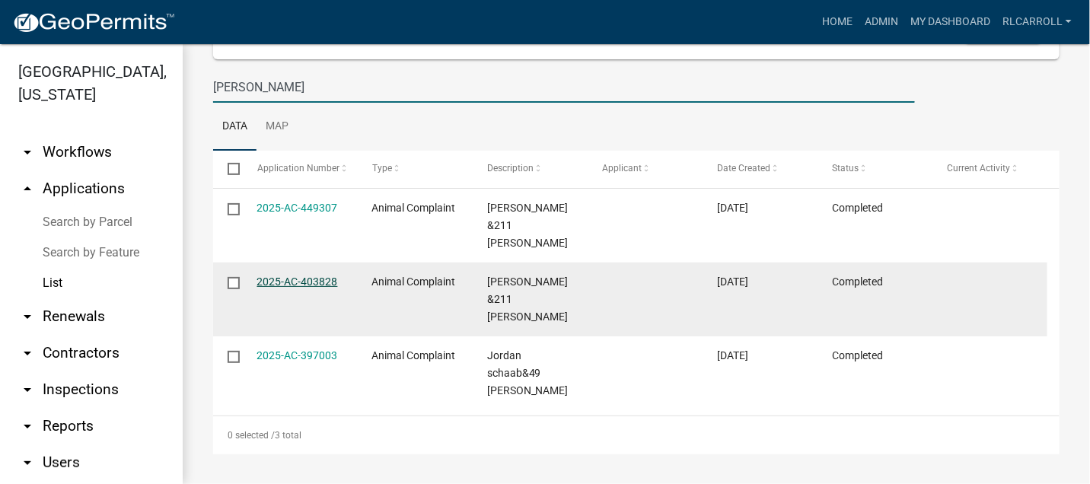
type input "[PERSON_NAME]"
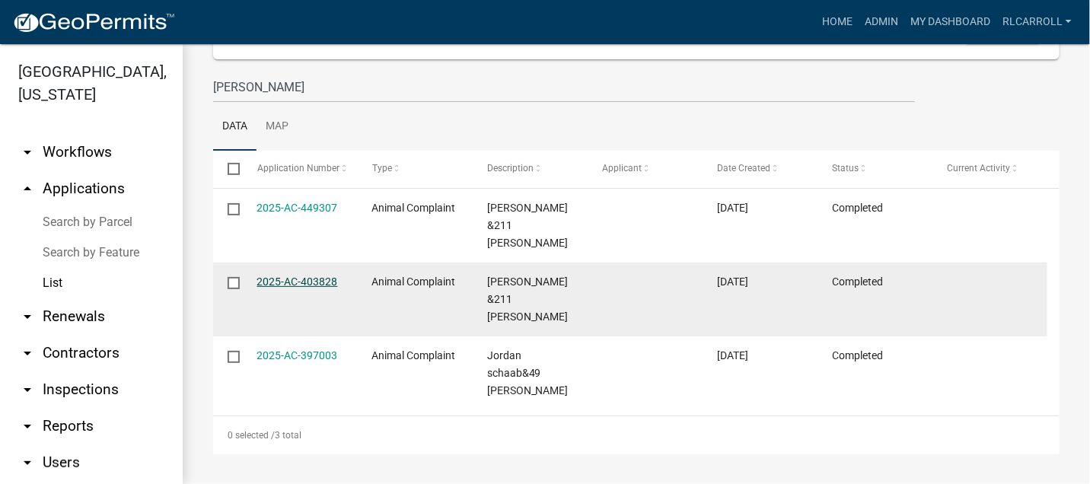
click at [301, 279] on link "2025-AC-403828" at bounding box center [297, 282] width 81 height 12
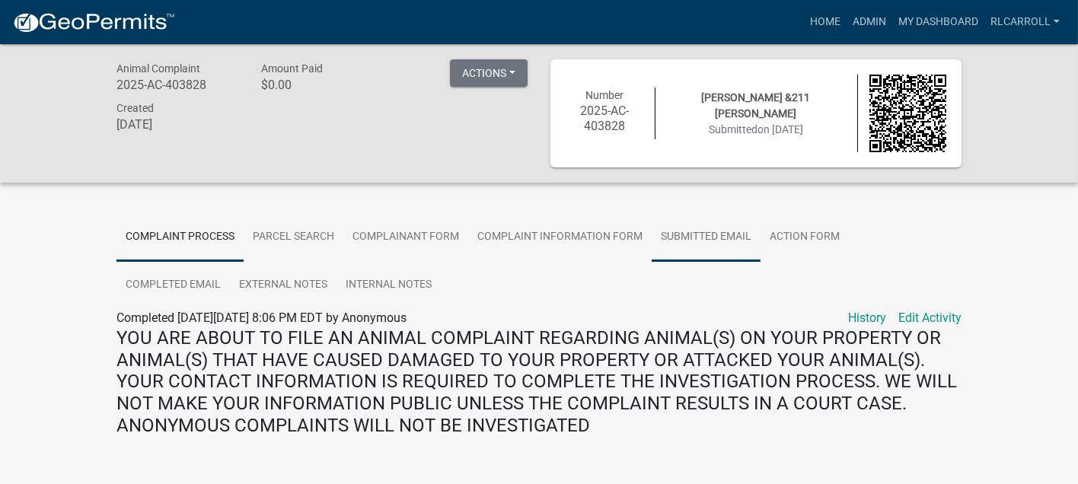
click at [700, 235] on link "Submitted Email" at bounding box center [706, 237] width 109 height 49
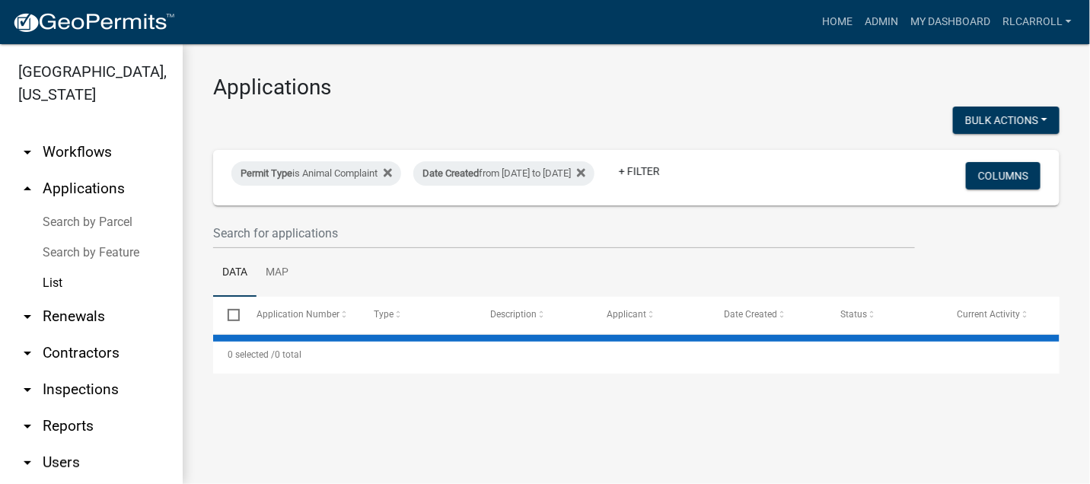
select select "3: 100"
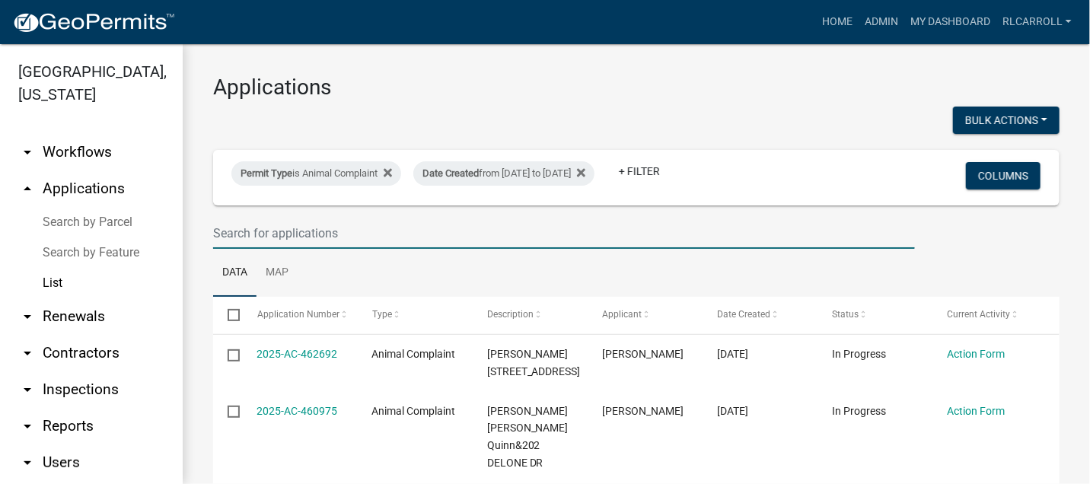
click at [261, 231] on input "text" at bounding box center [564, 233] width 702 height 31
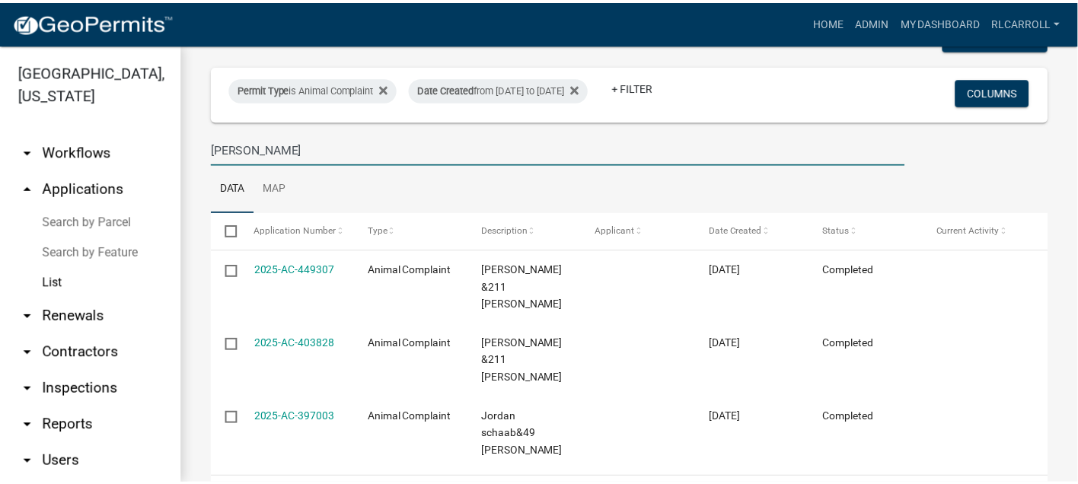
scroll to position [146, 0]
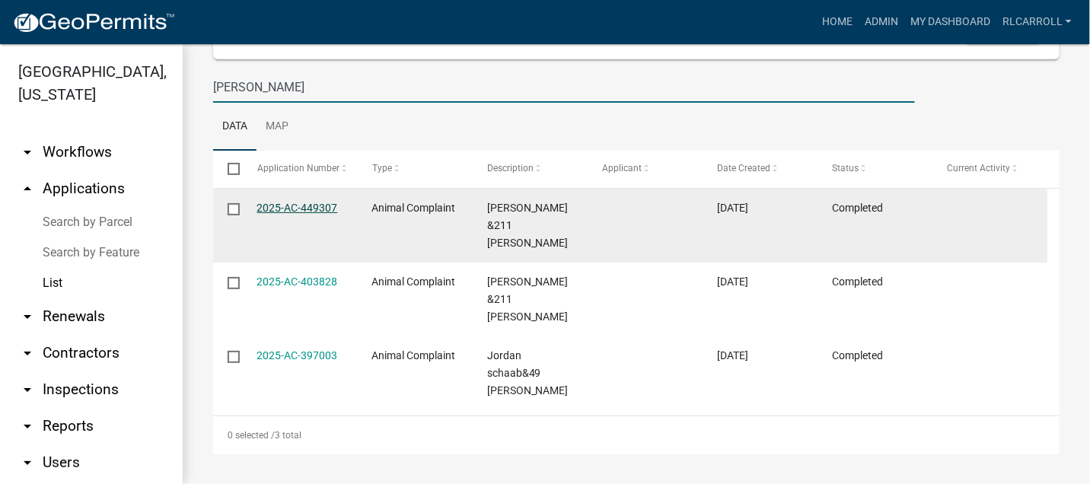
type input "[PERSON_NAME]"
click at [310, 208] on link "2025-AC-449307" at bounding box center [297, 208] width 81 height 12
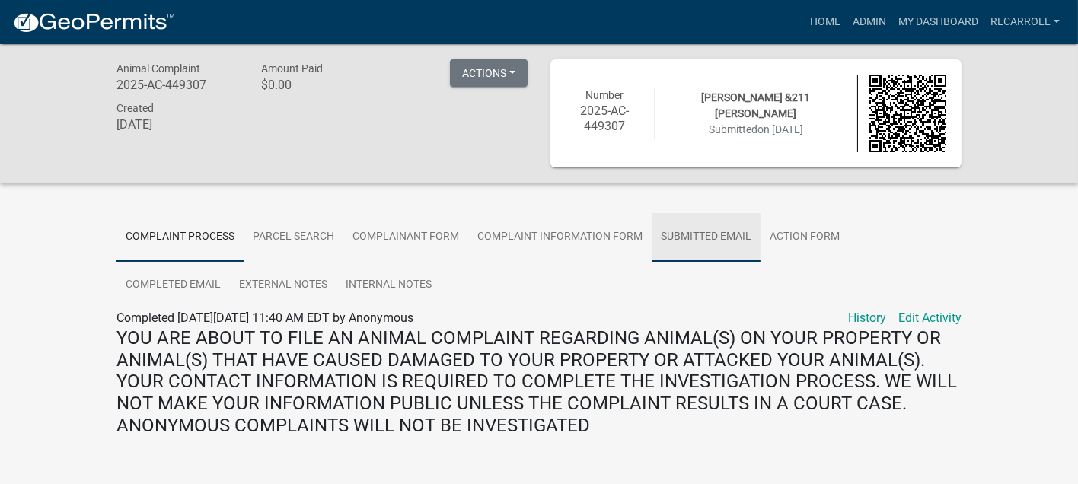
click at [699, 231] on link "Submitted Email" at bounding box center [706, 237] width 109 height 49
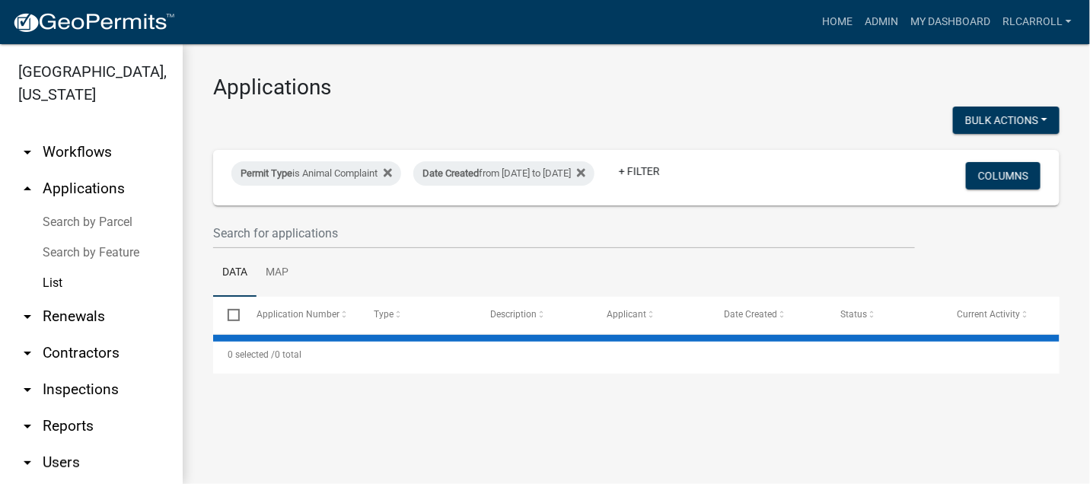
select select "3: 100"
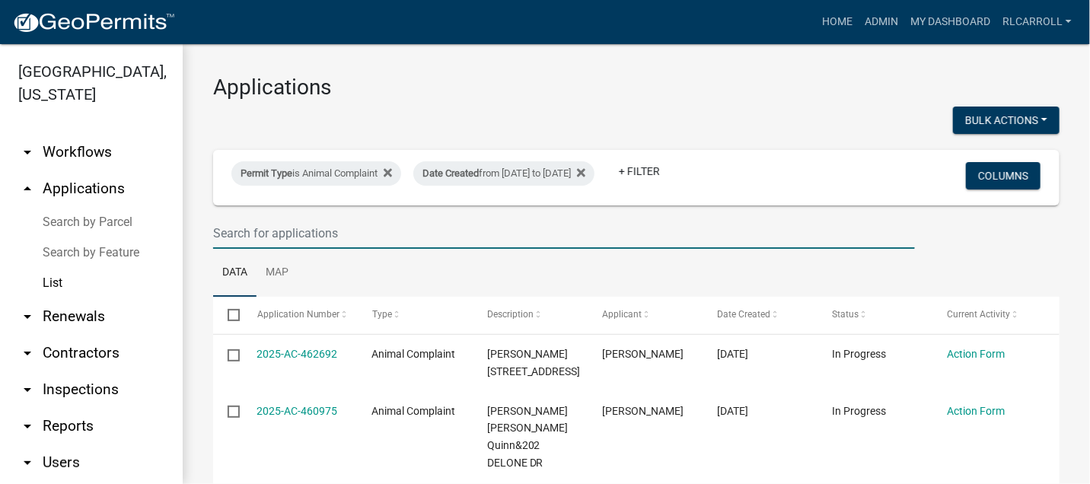
click at [339, 234] on input "text" at bounding box center [564, 233] width 702 height 31
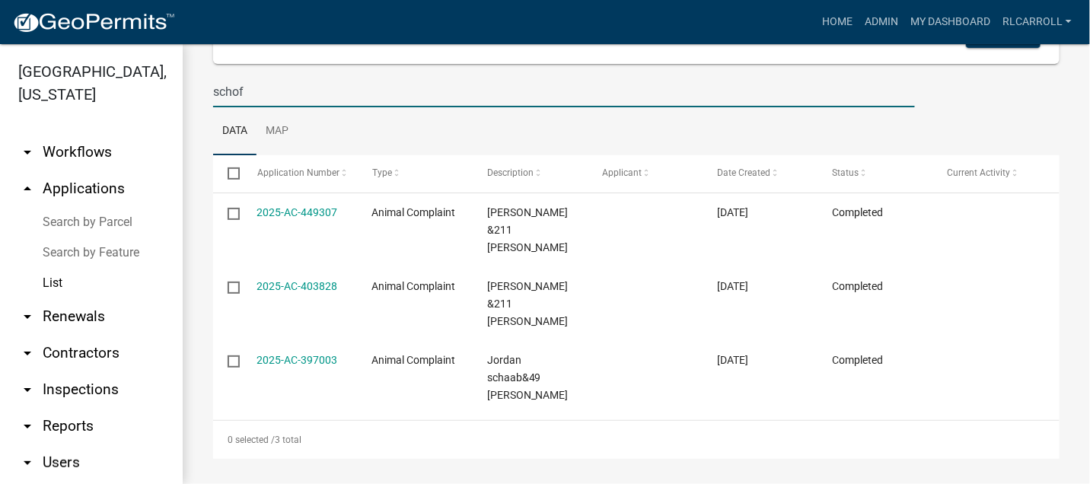
scroll to position [146, 0]
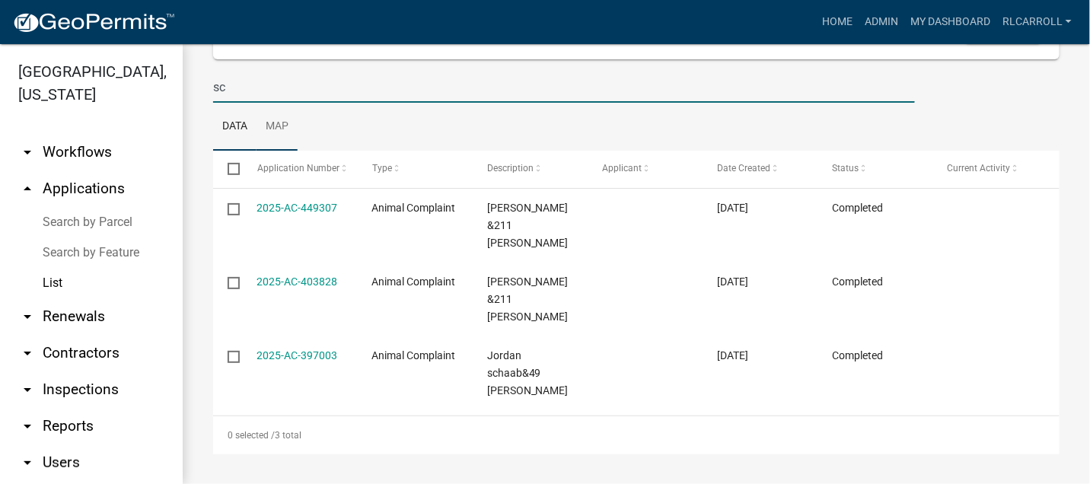
type input "s"
type input "eas"
select select "3: 100"
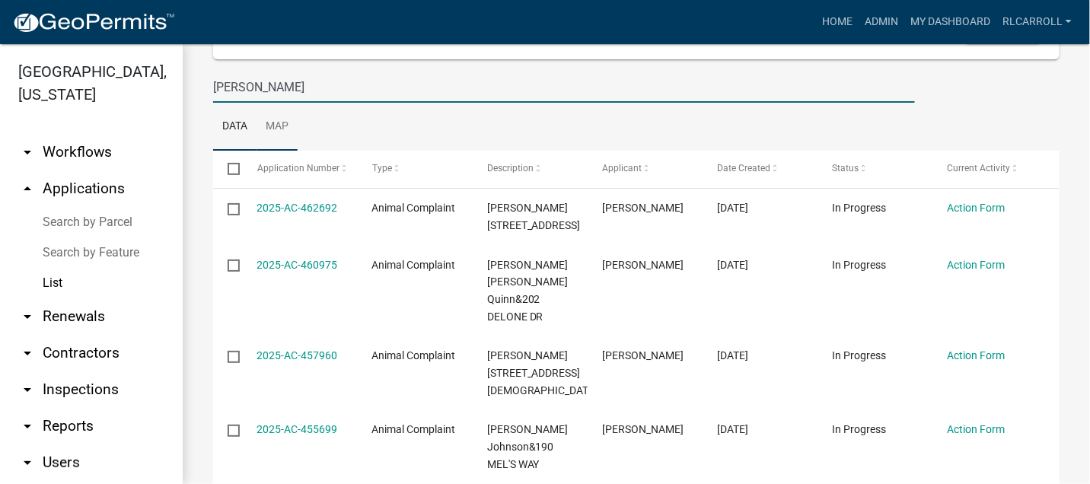
scroll to position [55, 0]
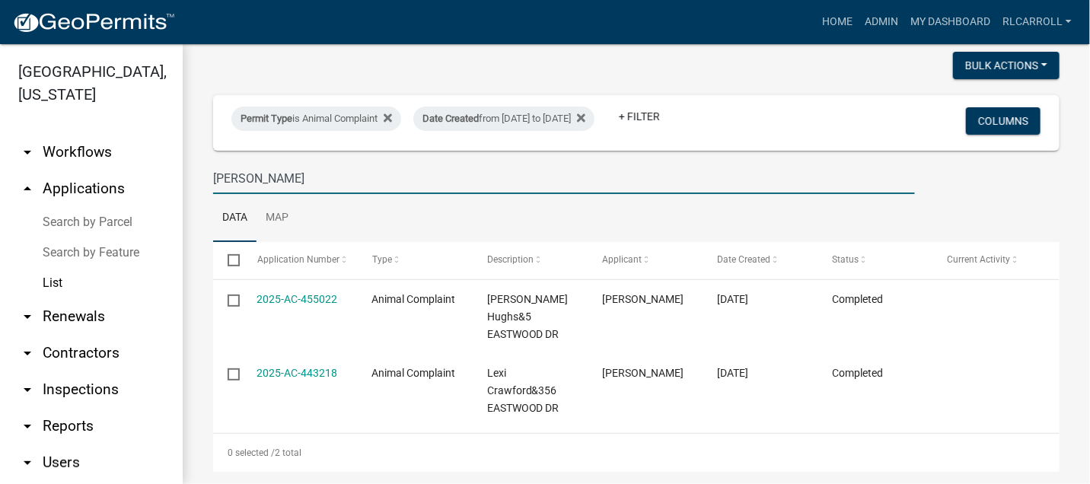
drag, startPoint x: 292, startPoint y: 180, endPoint x: 187, endPoint y: 182, distance: 105.1
click at [187, 182] on div "Applications Bulk Actions Void Permit Type is Animal Complaint Date Created fro…" at bounding box center [636, 245] width 907 height 513
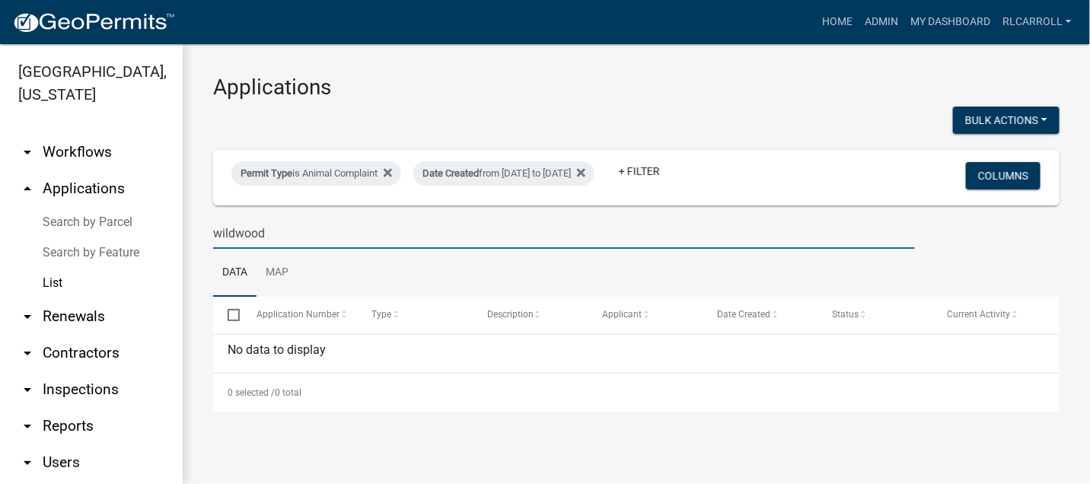
scroll to position [0, 0]
type input "w"
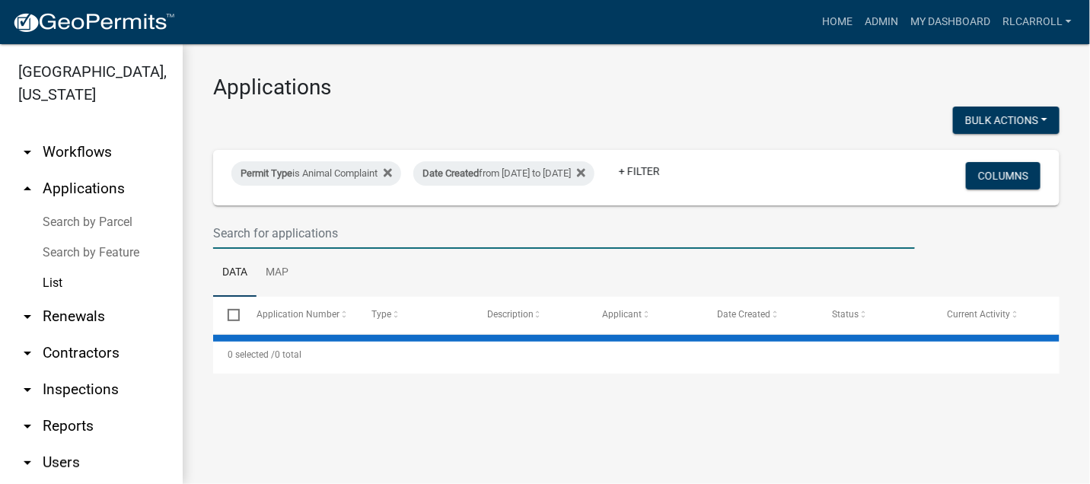
select select "3: 100"
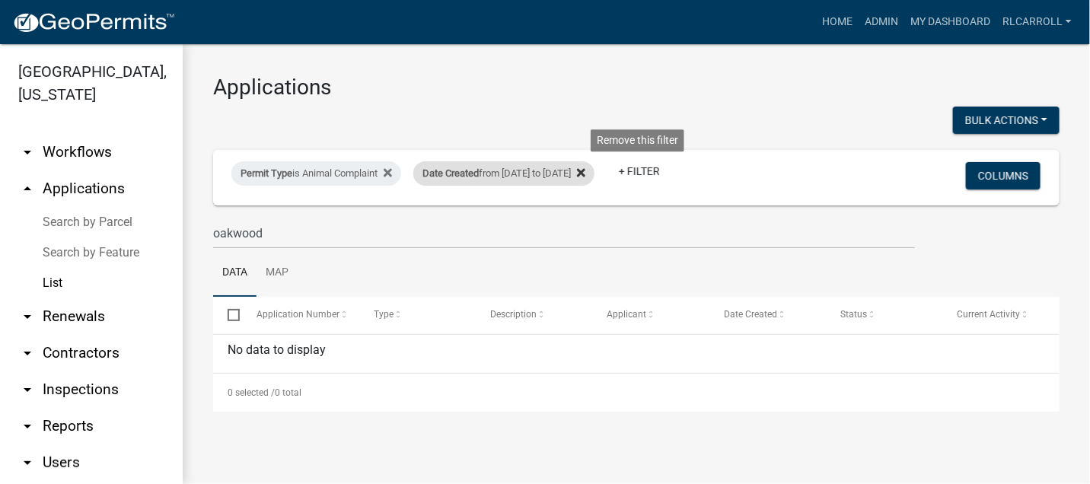
click at [585, 170] on icon at bounding box center [581, 172] width 8 height 8
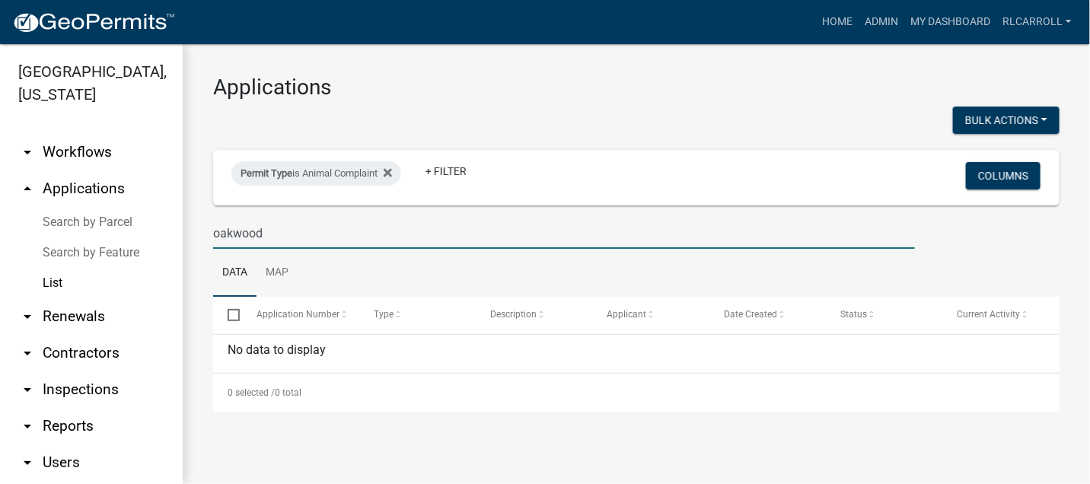
drag, startPoint x: 278, startPoint y: 231, endPoint x: 206, endPoint y: 237, distance: 72.6
click at [206, 237] on div "oakwood" at bounding box center [564, 233] width 725 height 31
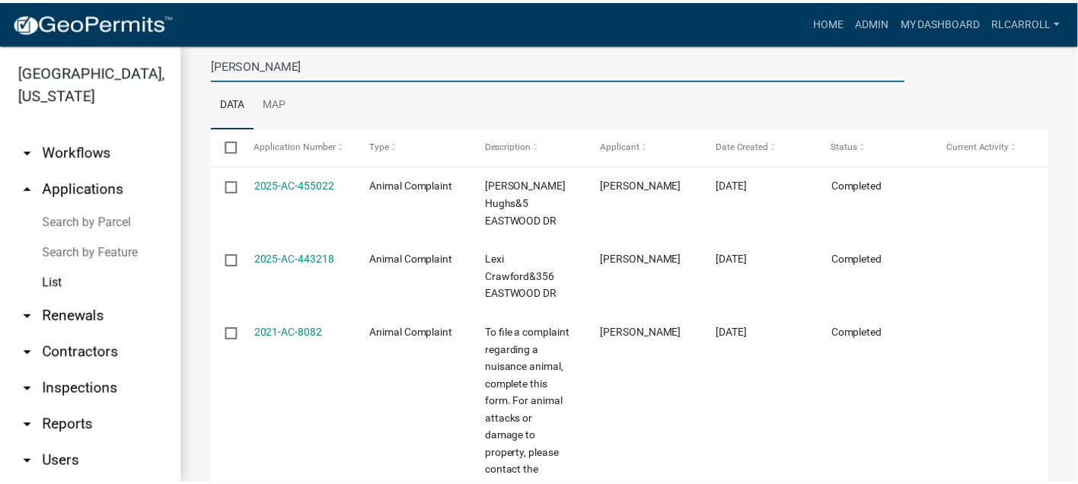
scroll to position [250, 0]
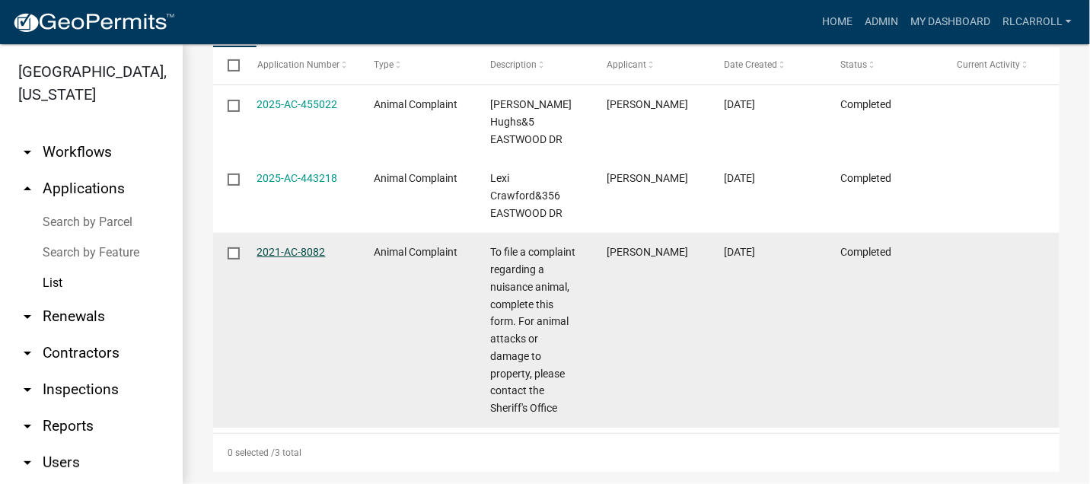
type input "[PERSON_NAME]"
click at [301, 246] on link "2021-AC-8082" at bounding box center [291, 252] width 69 height 12
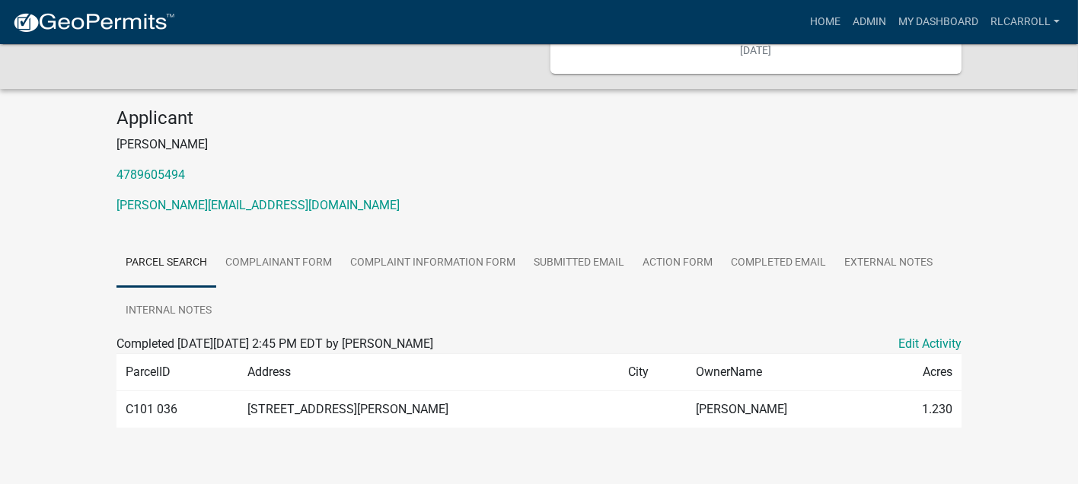
scroll to position [147, 0]
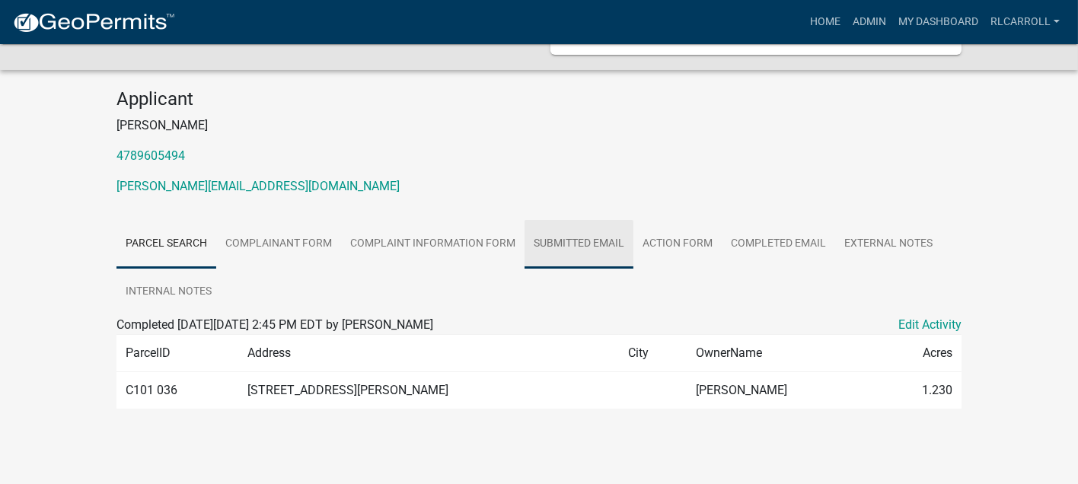
click at [565, 247] on link "Submitted Email" at bounding box center [578, 244] width 109 height 49
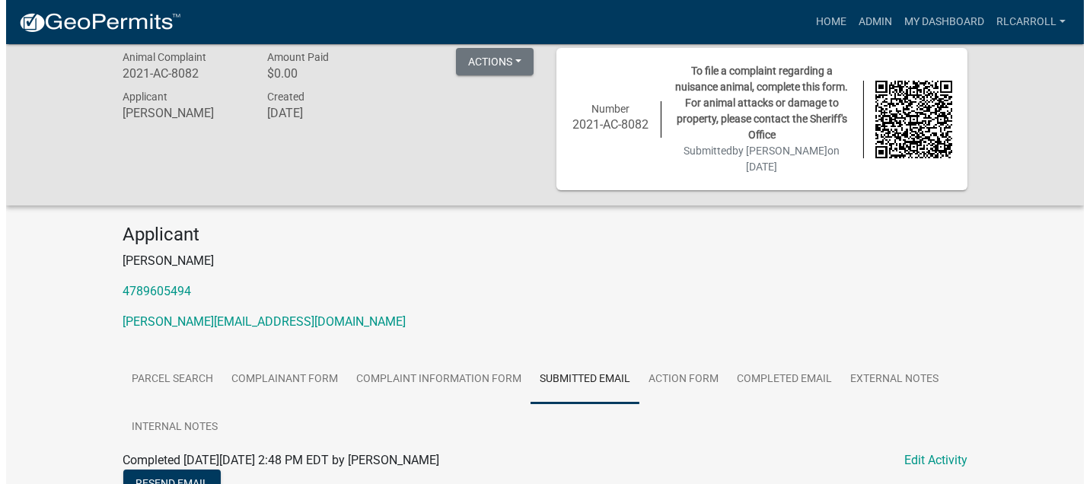
scroll to position [0, 0]
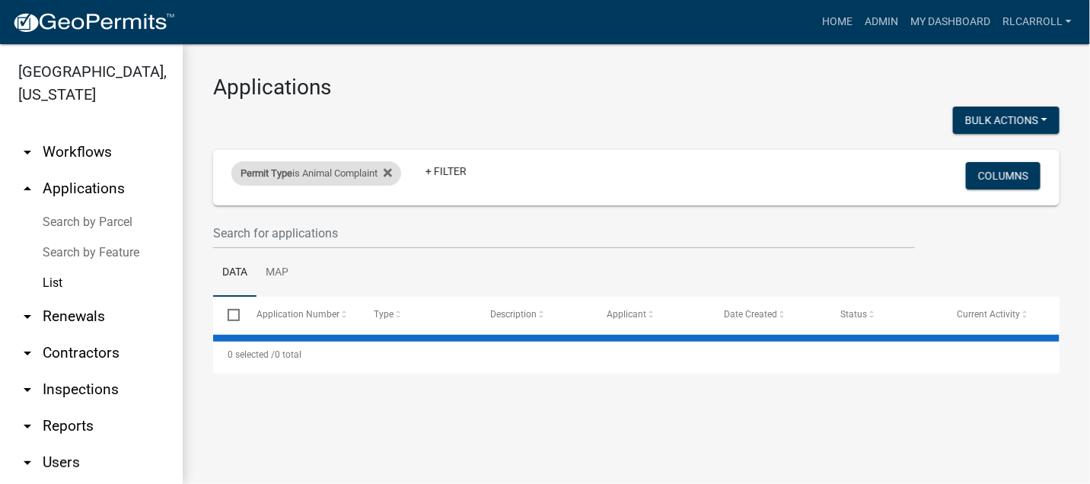
select select "3: 100"
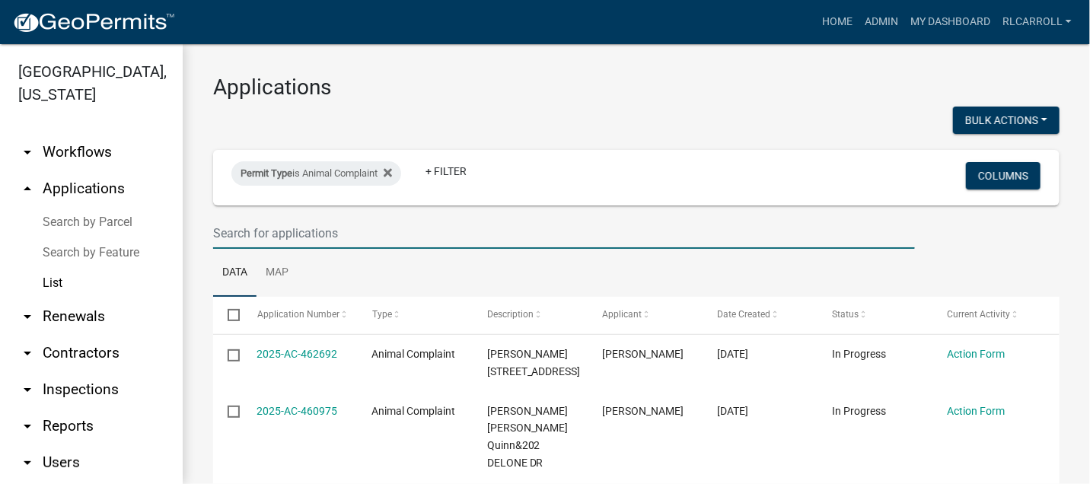
click at [274, 234] on input "text" at bounding box center [564, 233] width 702 height 31
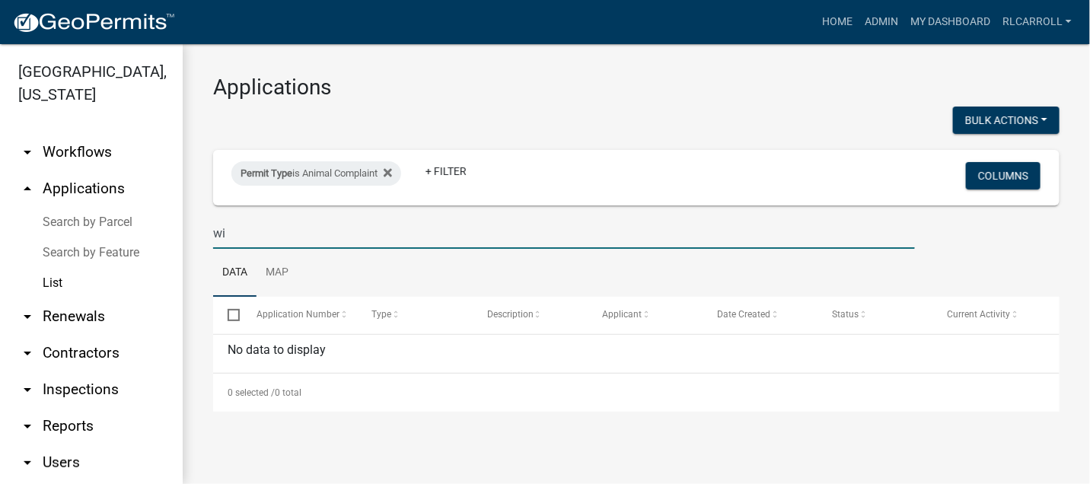
type input "w"
type input "eas"
select select "3: 100"
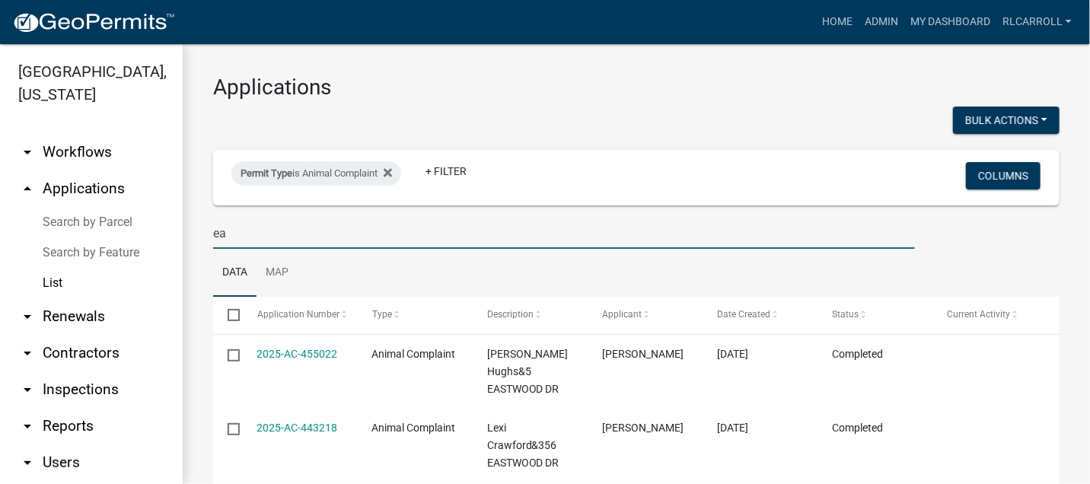
type input "e"
select select "3: 100"
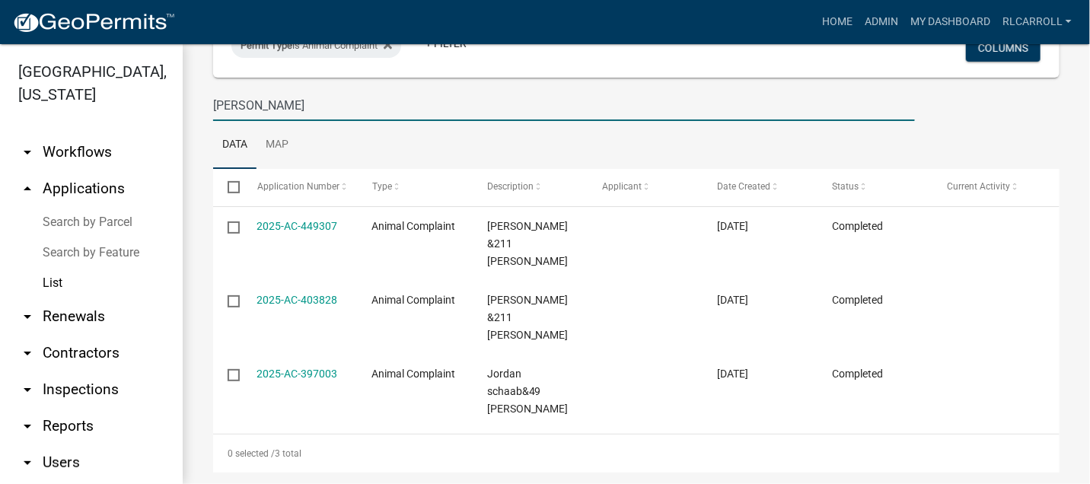
scroll to position [146, 0]
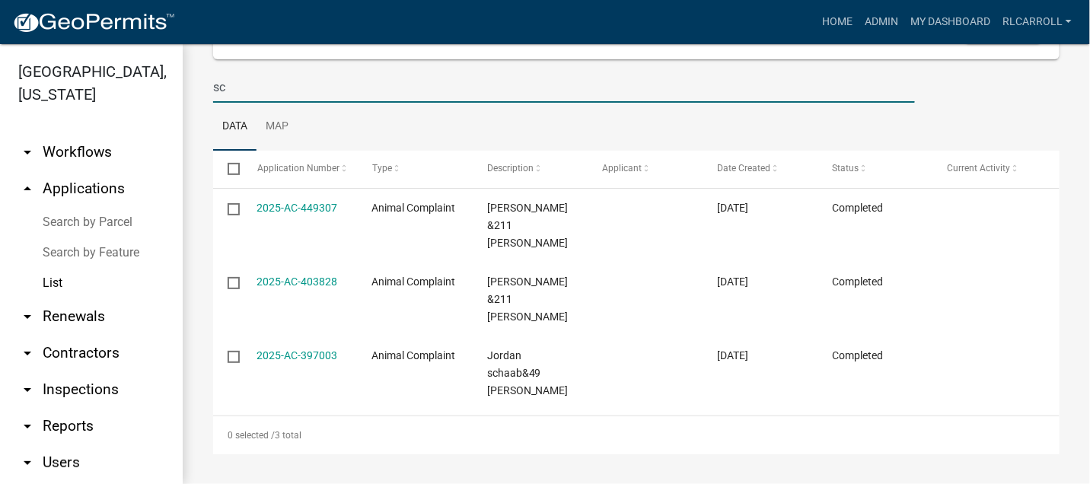
type input "s"
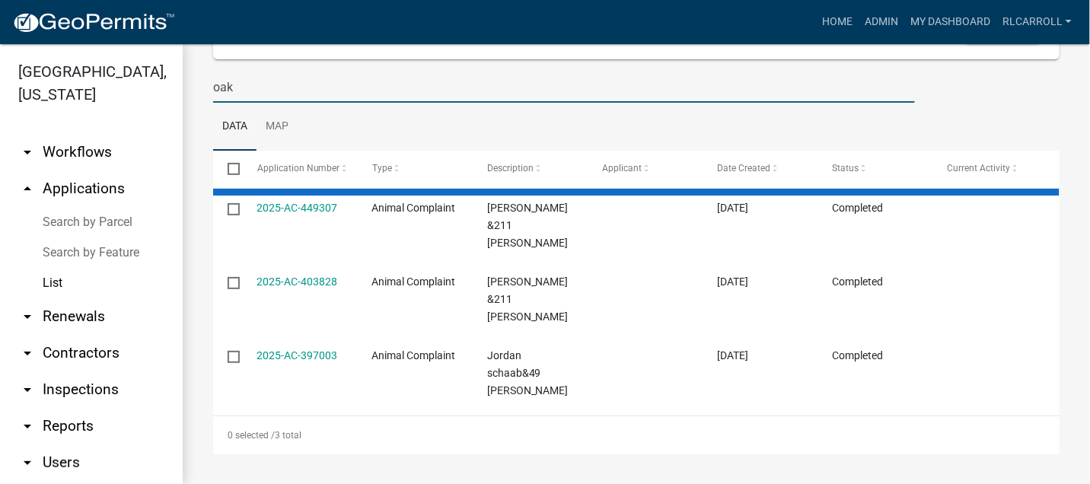
type input "oakw"
select select "3: 100"
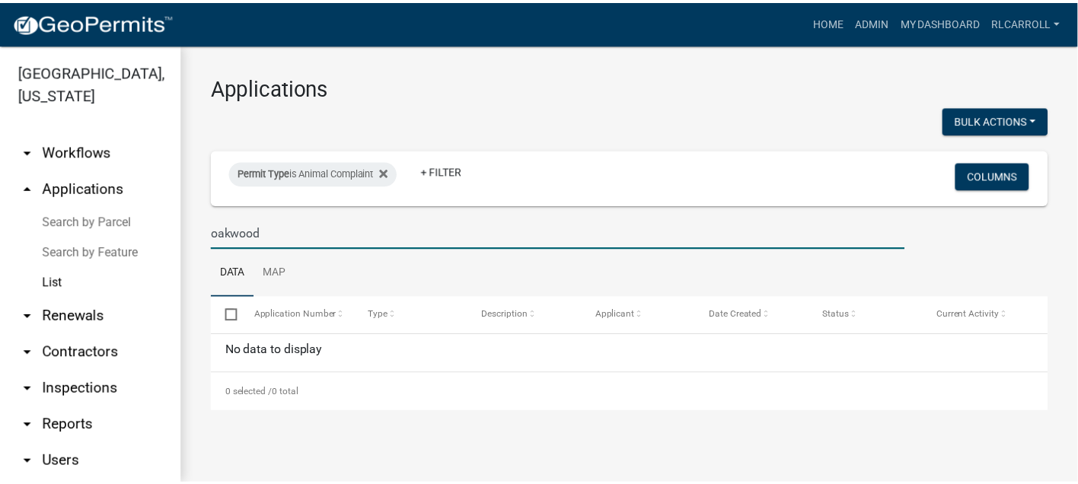
scroll to position [0, 0]
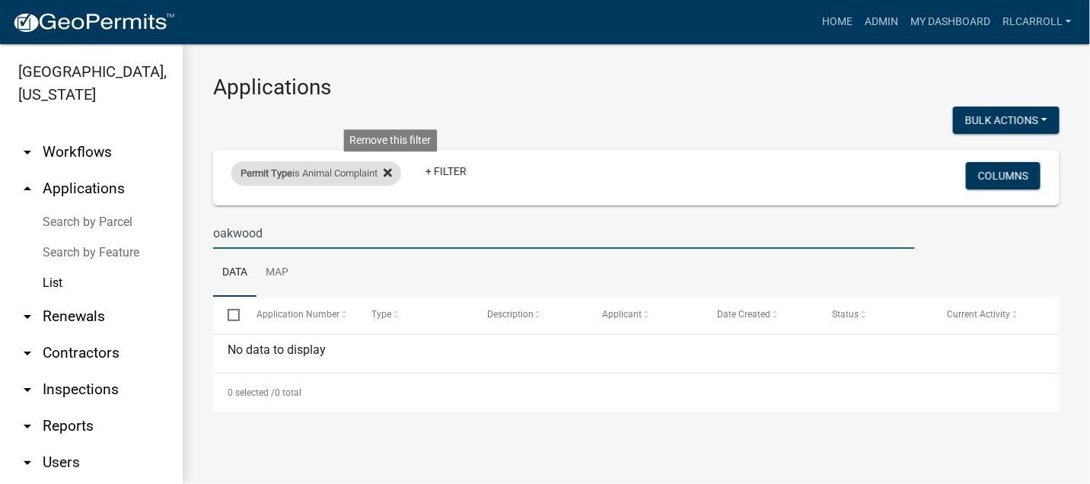
type input "oakwood"
click at [392, 170] on icon at bounding box center [388, 172] width 8 height 8
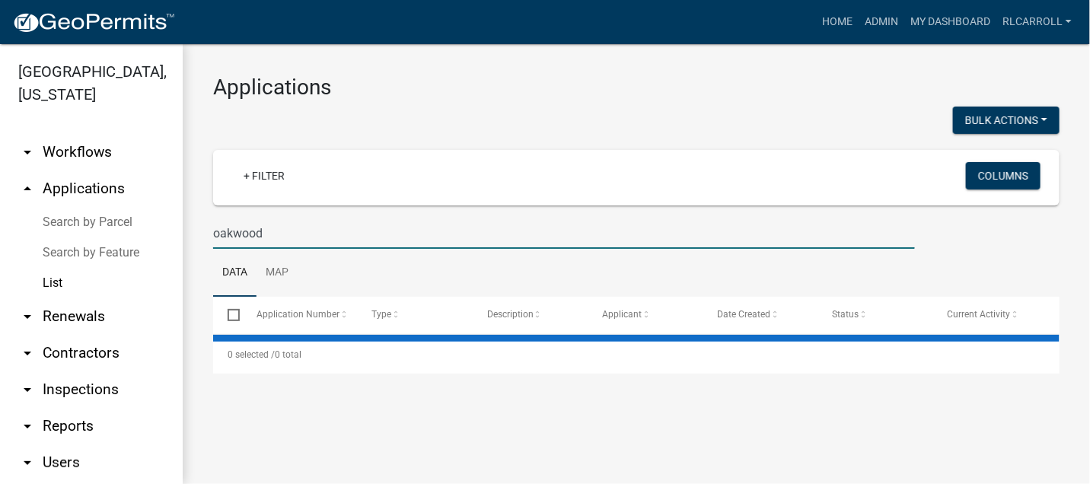
drag, startPoint x: 283, startPoint y: 234, endPoint x: 183, endPoint y: 242, distance: 100.1
click at [183, 242] on div "Applications Bulk Actions Void + Filter Columns oakwood Data Map Select Applica…" at bounding box center [636, 224] width 907 height 360
select select "3: 100"
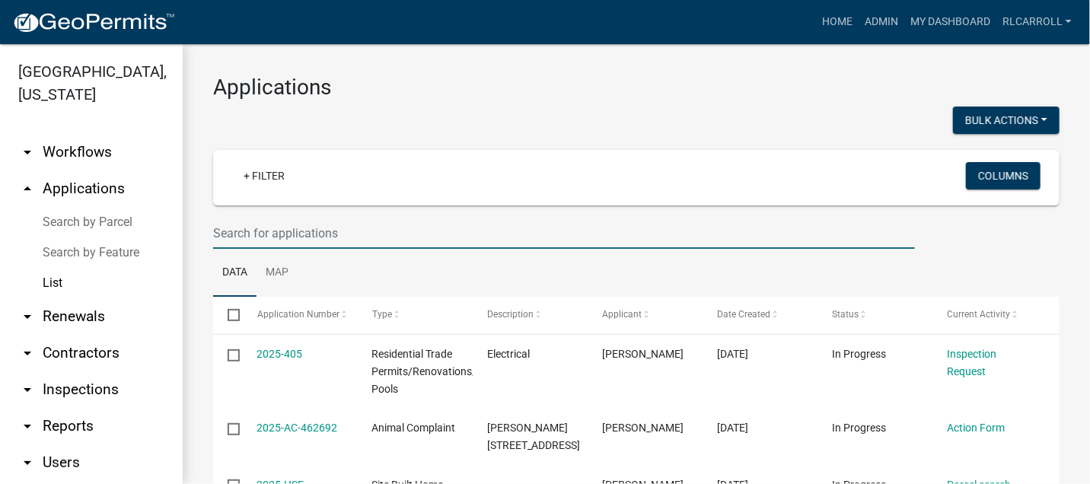
click at [289, 232] on input "text" at bounding box center [564, 233] width 702 height 31
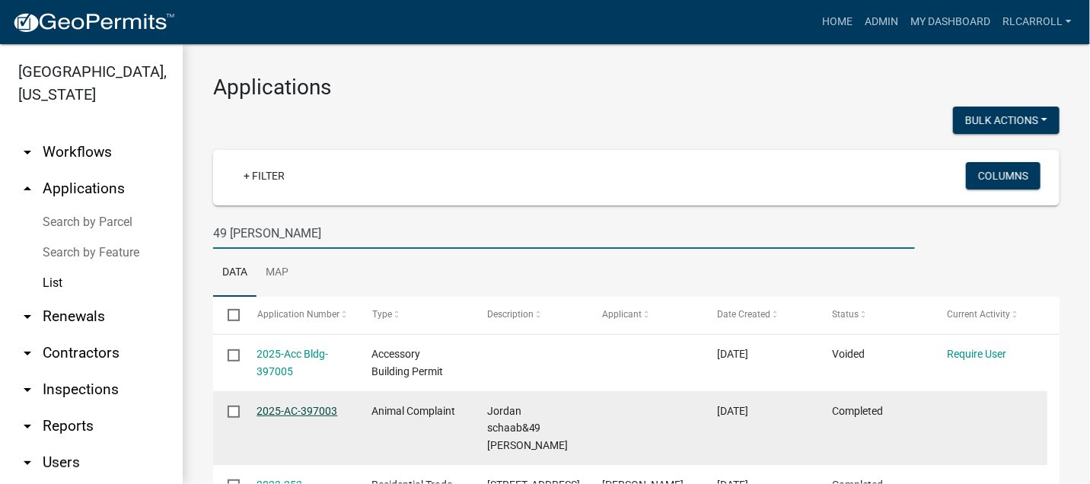
type input "49 [PERSON_NAME]"
click at [317, 409] on link "2025-AC-397003" at bounding box center [297, 411] width 81 height 12
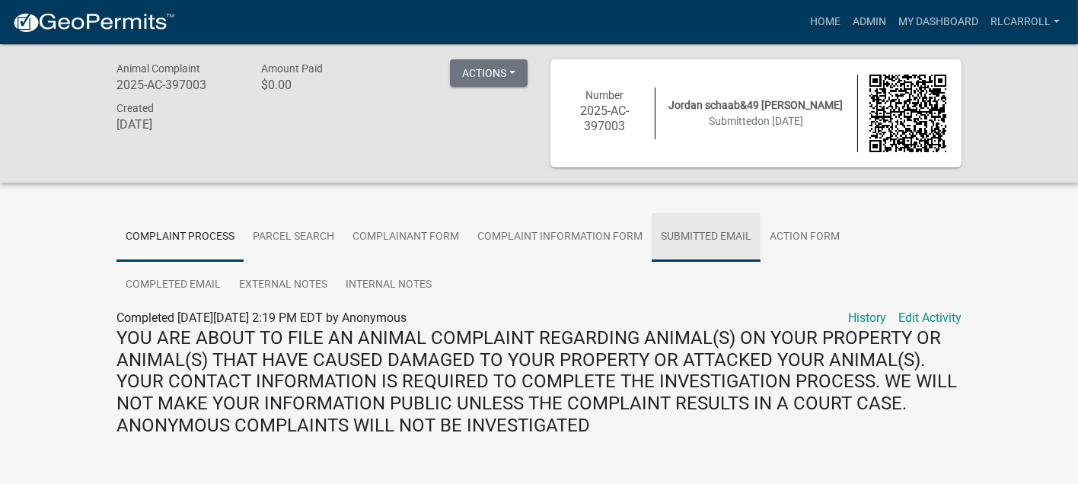
click at [677, 230] on link "Submitted Email" at bounding box center [706, 237] width 109 height 49
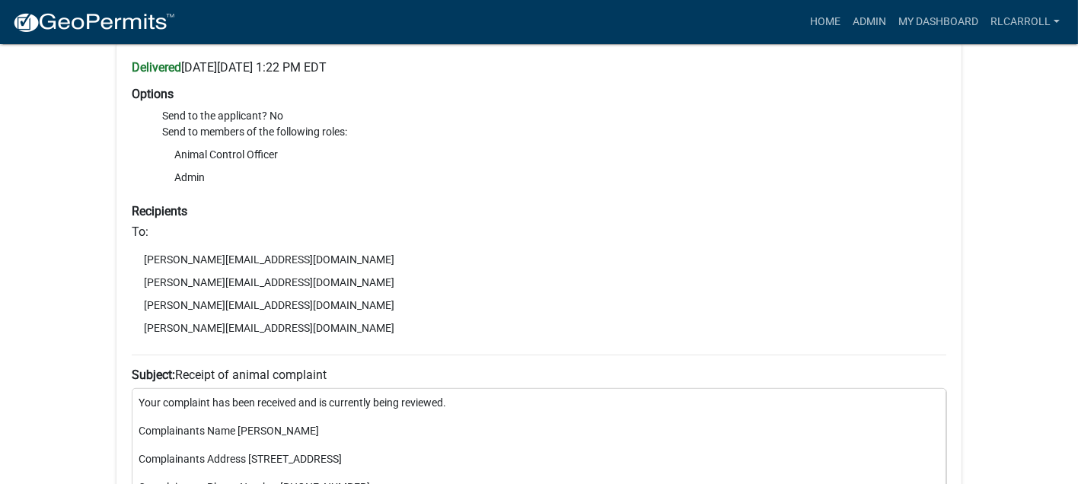
scroll to position [1607, 0]
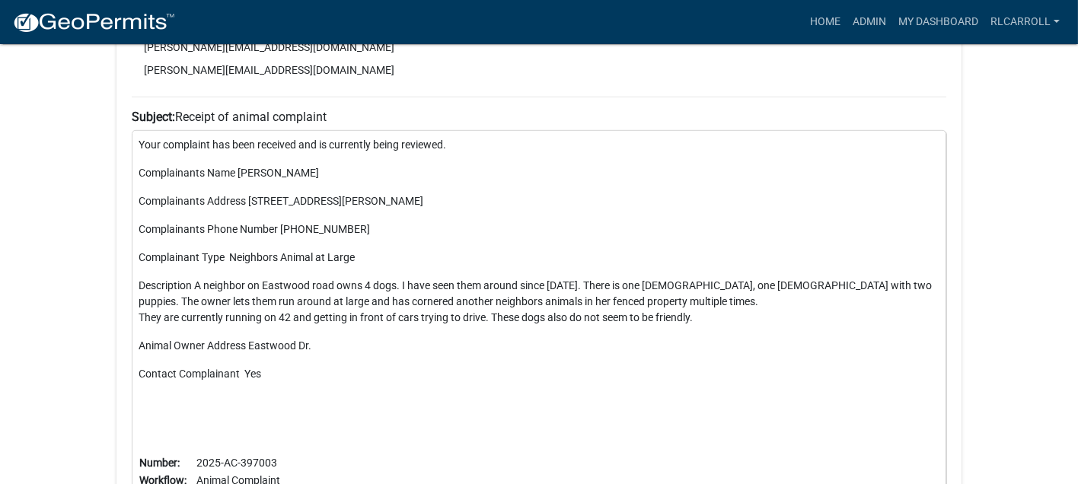
scroll to position [1859, 0]
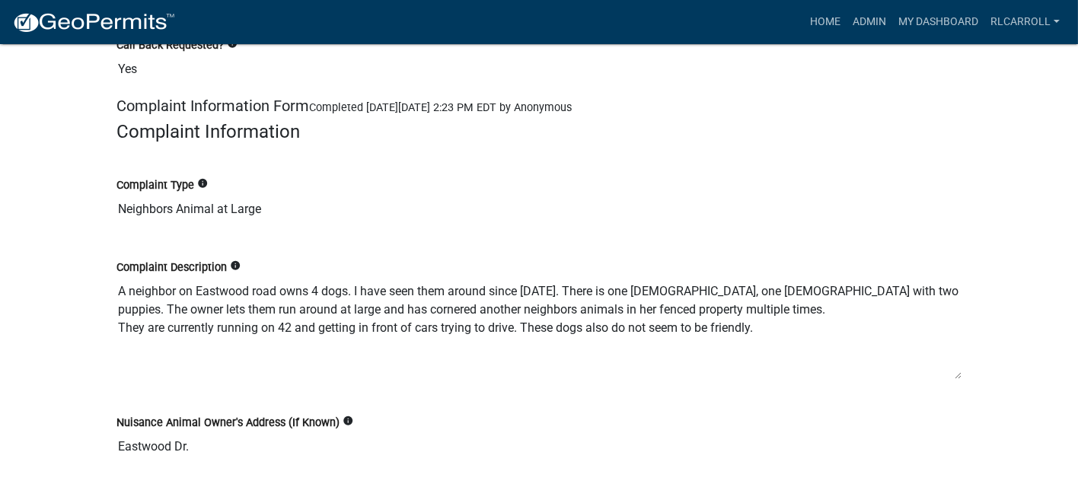
scroll to position [930, 0]
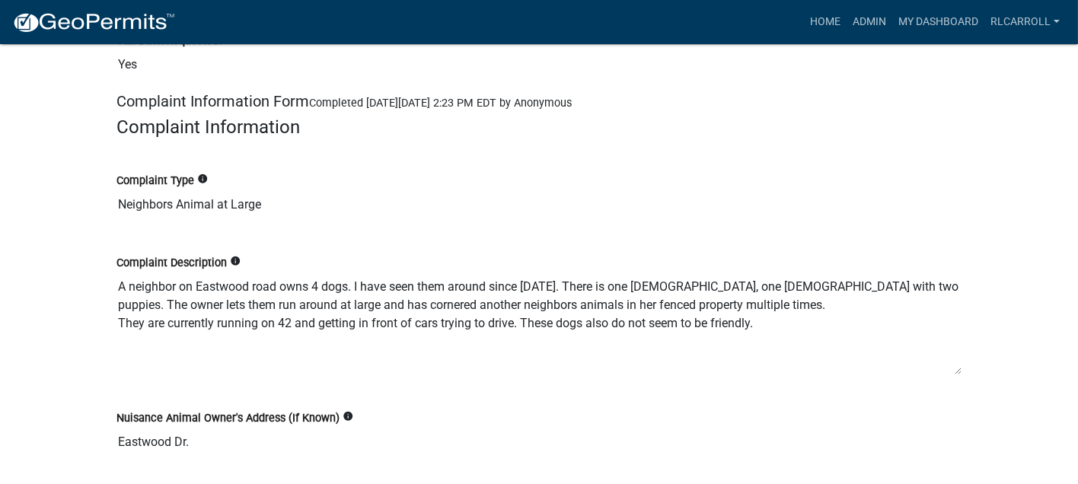
drag, startPoint x: 866, startPoint y: 193, endPoint x: 951, endPoint y: 132, distance: 104.1
click at [951, 132] on h4 "Complaint Information" at bounding box center [538, 127] width 845 height 22
